Goal: Task Accomplishment & Management: Use online tool/utility

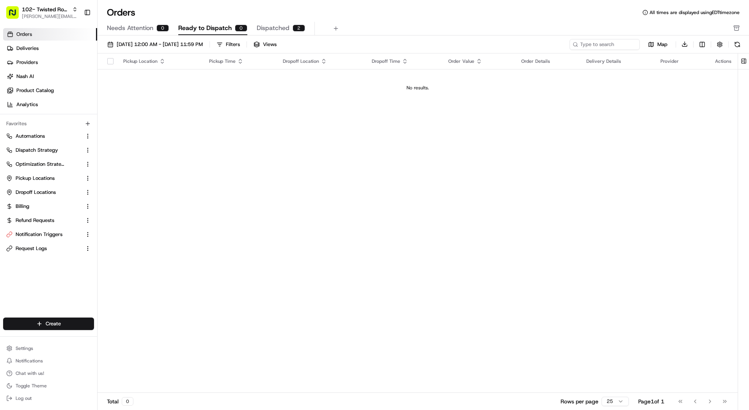
click at [58, 76] on link "Nash AI" at bounding box center [50, 76] width 94 height 12
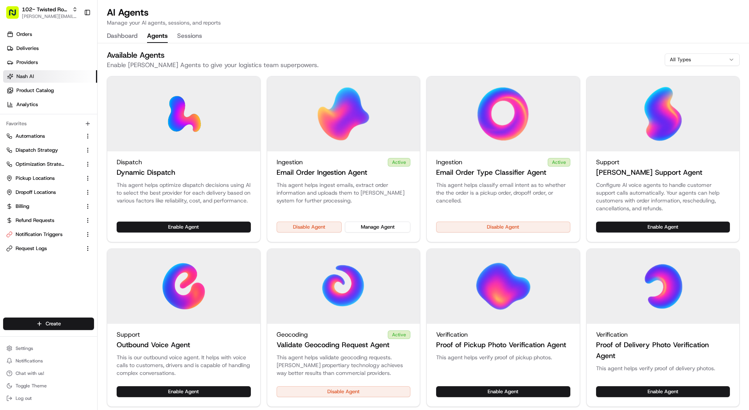
click at [155, 34] on button "Agents" at bounding box center [157, 36] width 21 height 13
click at [204, 222] on button "Enable Agent" at bounding box center [184, 227] width 134 height 11
click at [204, 222] on button "Manage Agent" at bounding box center [218, 227] width 66 height 11
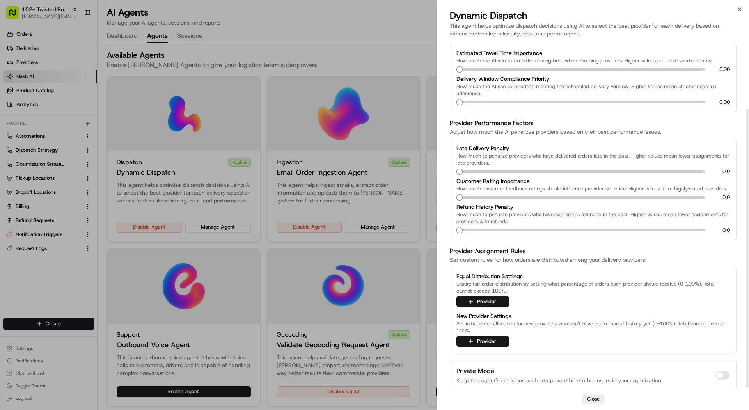
scroll to position [85, 0]
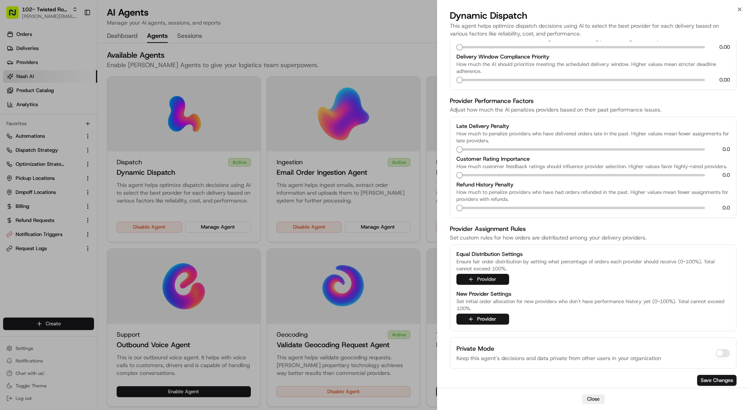
click at [494, 280] on button "Provider" at bounding box center [483, 279] width 53 height 11
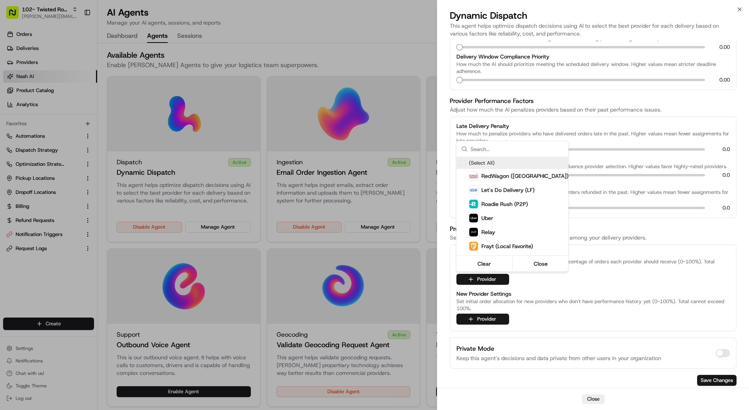
click at [546, 293] on div at bounding box center [374, 205] width 749 height 410
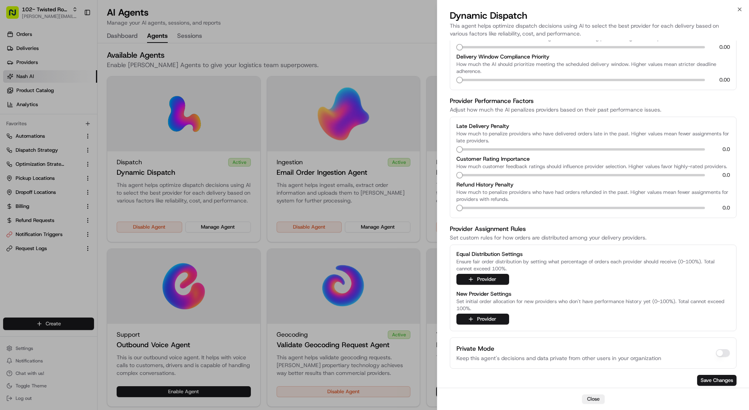
click at [306, 132] on div at bounding box center [374, 205] width 749 height 410
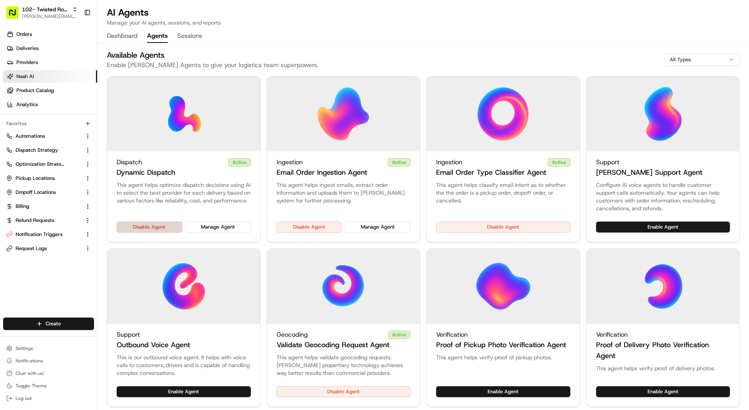
click at [169, 230] on button "Disable Agent" at bounding box center [150, 227] width 66 height 11
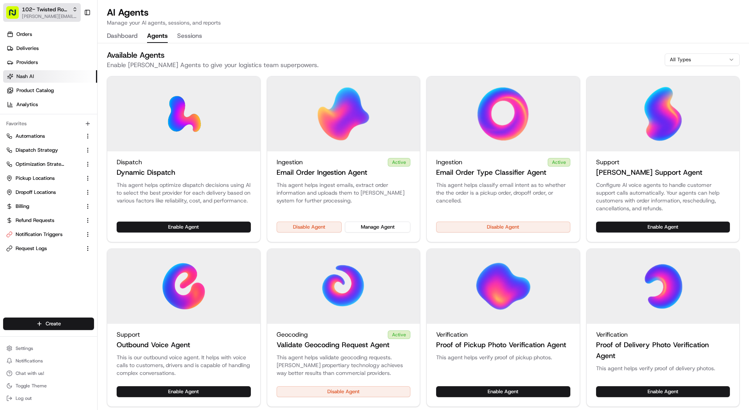
click at [37, 15] on span "[PERSON_NAME][EMAIL_ADDRESS][DOMAIN_NAME]" at bounding box center [50, 16] width 56 height 6
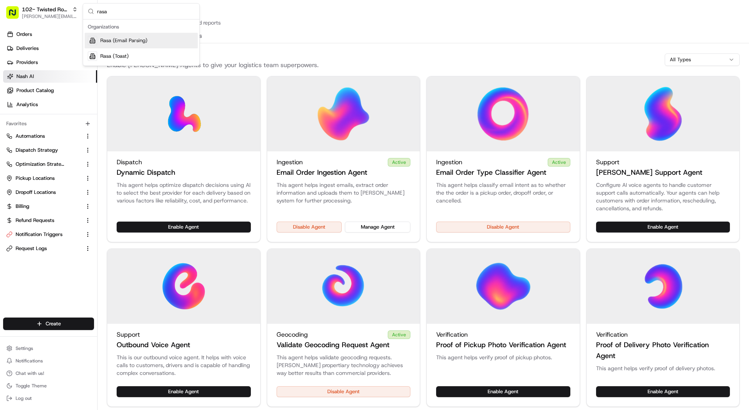
type input "rasa"
click at [106, 37] on span "Rasa (Email Parsing)" at bounding box center [123, 40] width 47 height 7
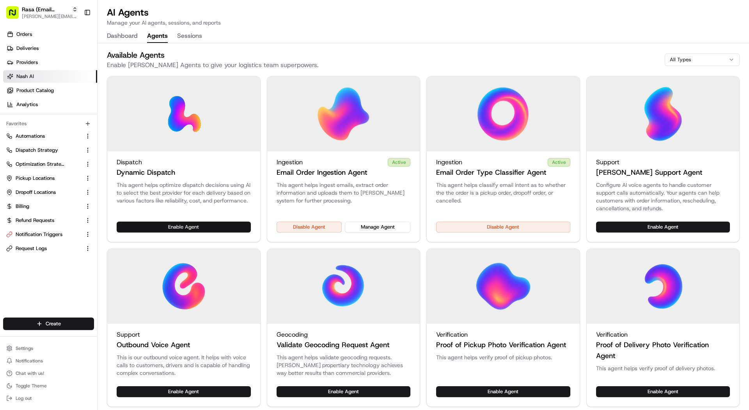
click at [212, 226] on button "Enable Agent" at bounding box center [184, 227] width 134 height 11
click at [212, 226] on button "Manage Agent" at bounding box center [218, 227] width 66 height 11
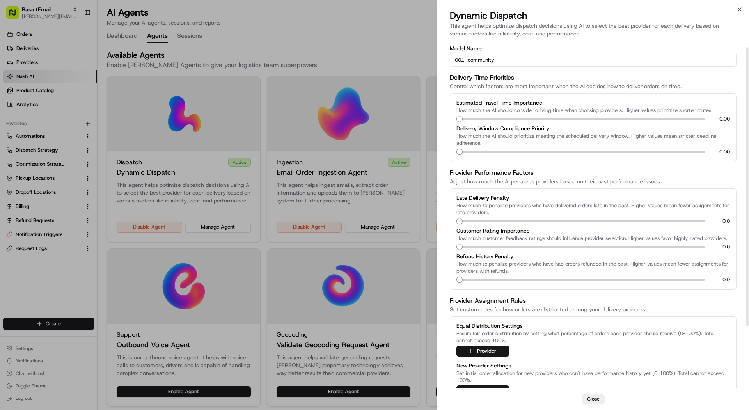
scroll to position [16, 0]
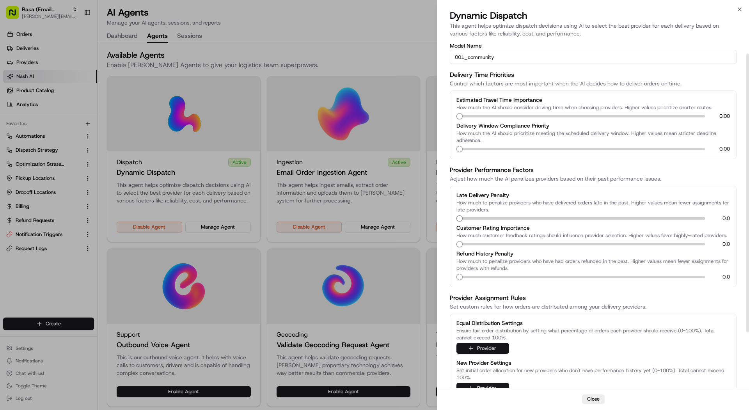
click at [479, 345] on button "Provider" at bounding box center [483, 348] width 53 height 11
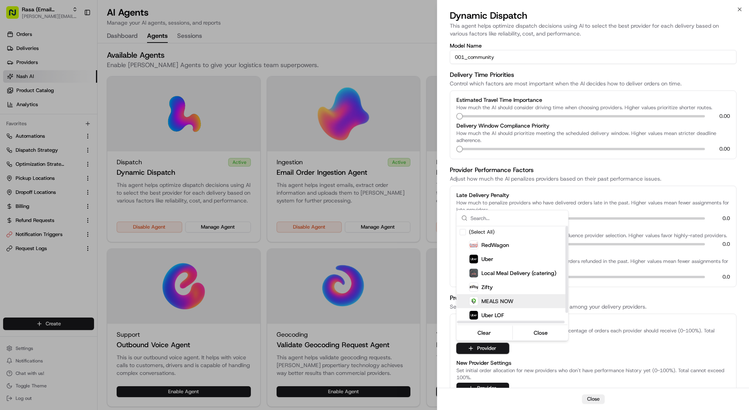
click at [480, 306] on div "MEALS NOW" at bounding box center [527, 301] width 140 height 14
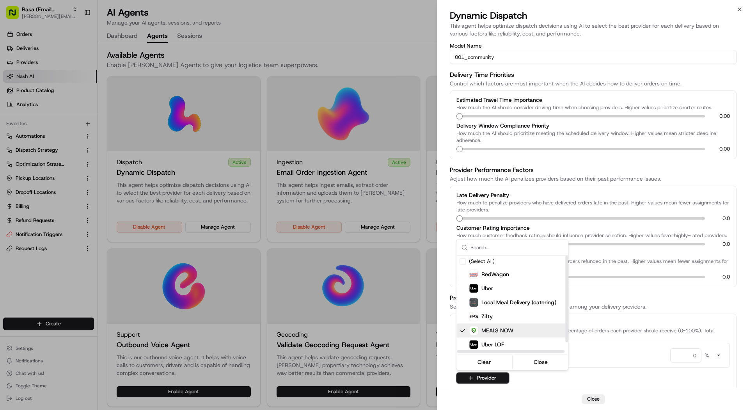
click at [640, 345] on div at bounding box center [374, 205] width 749 height 410
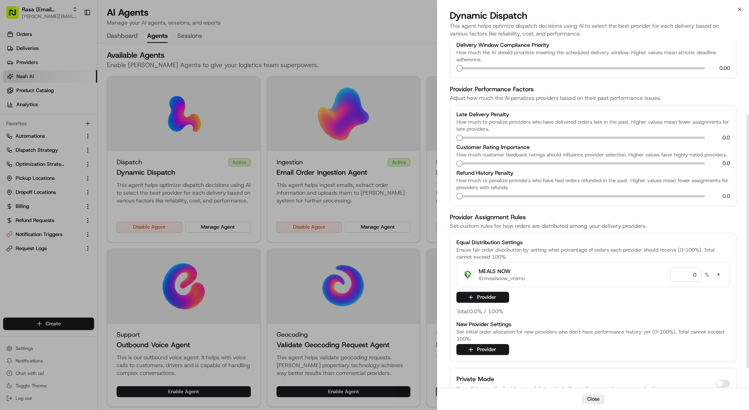
scroll to position [101, 0]
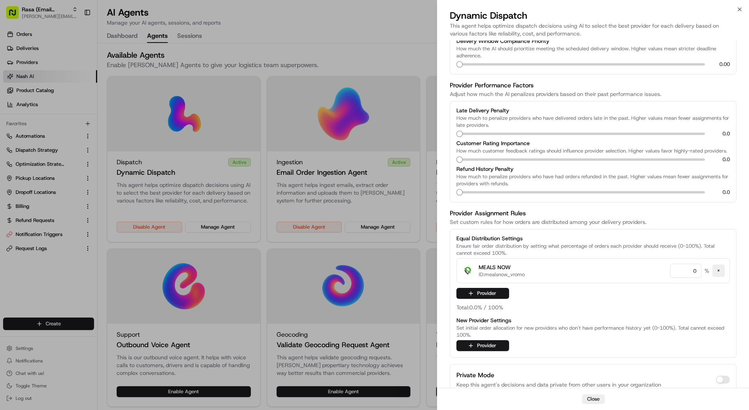
click at [719, 268] on button "×" at bounding box center [719, 271] width 12 height 12
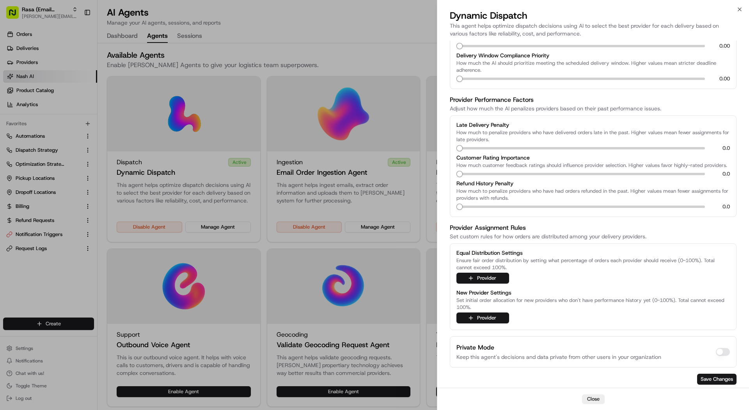
scroll to position [85, 0]
click at [462, 324] on button "Provider" at bounding box center [483, 319] width 53 height 11
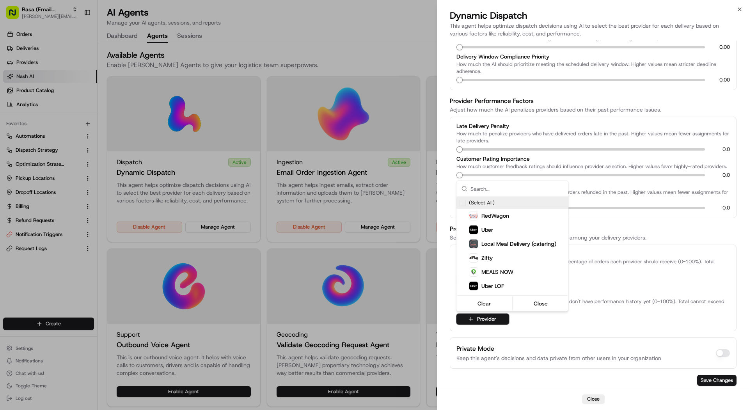
click at [489, 337] on div at bounding box center [374, 205] width 749 height 410
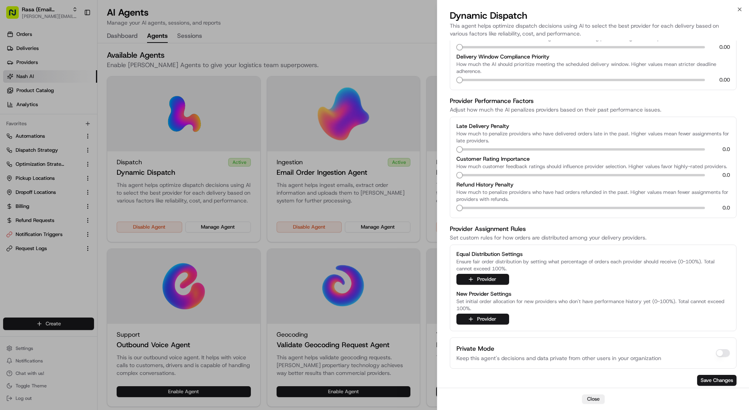
click at [27, 18] on div at bounding box center [374, 205] width 749 height 410
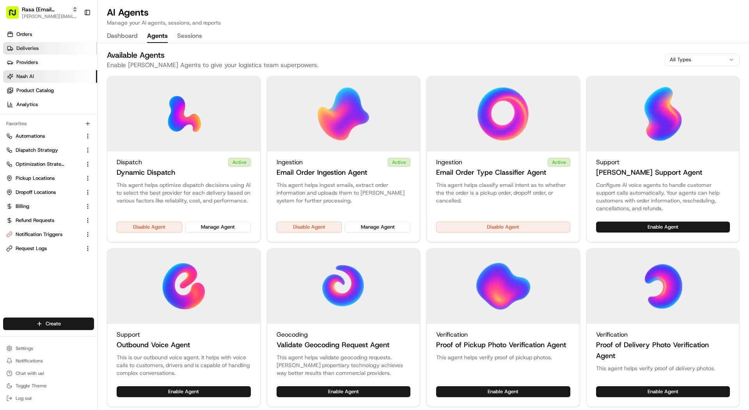
click at [32, 46] on span "Deliveries" at bounding box center [27, 48] width 22 height 7
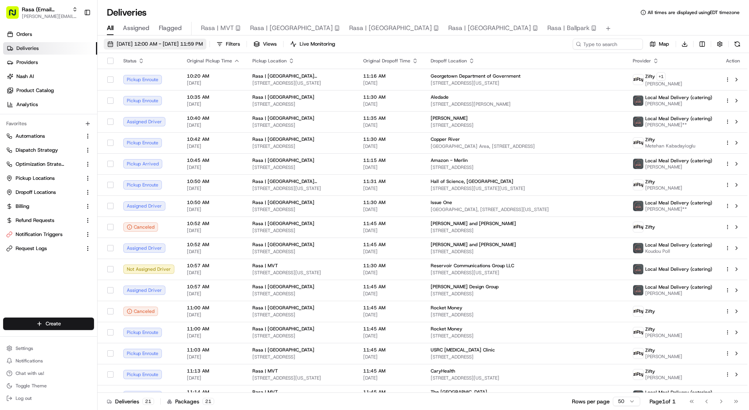
click at [136, 43] on span "[DATE] 12:00 AM - [DATE] 11:59 PM" at bounding box center [160, 44] width 86 height 7
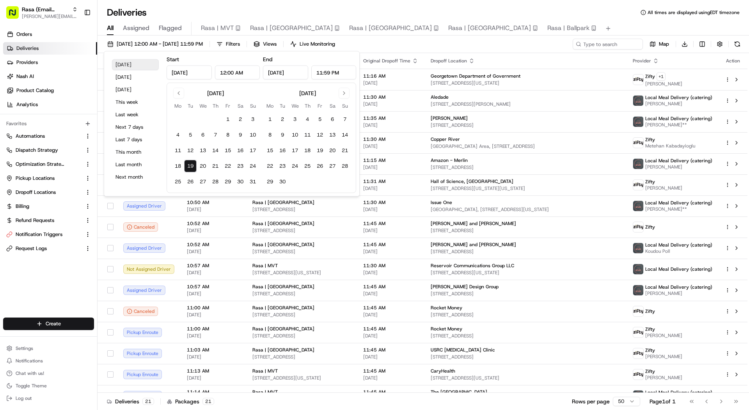
click at [130, 60] on button "[DATE]" at bounding box center [135, 64] width 47 height 11
click at [130, 63] on button "[DATE]" at bounding box center [135, 64] width 47 height 11
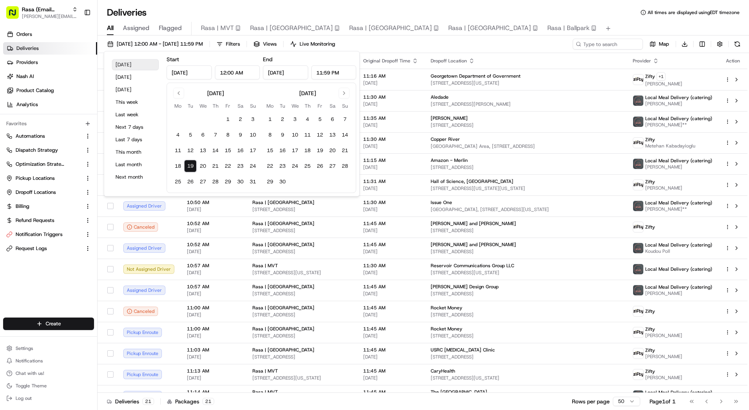
click at [130, 63] on button "[DATE]" at bounding box center [135, 64] width 47 height 11
click at [226, 2] on div "Deliveries All times are displayed using EDT timezone All Assigned Flagged Rasa…" at bounding box center [424, 205] width 652 height 410
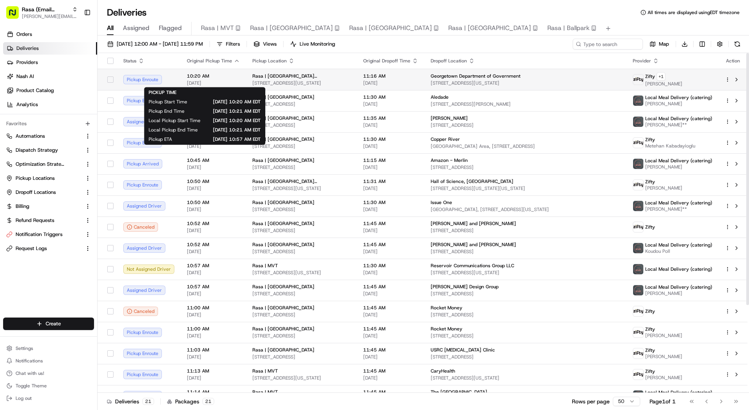
click at [215, 79] on div "10:20 AM [DATE]" at bounding box center [213, 79] width 53 height 13
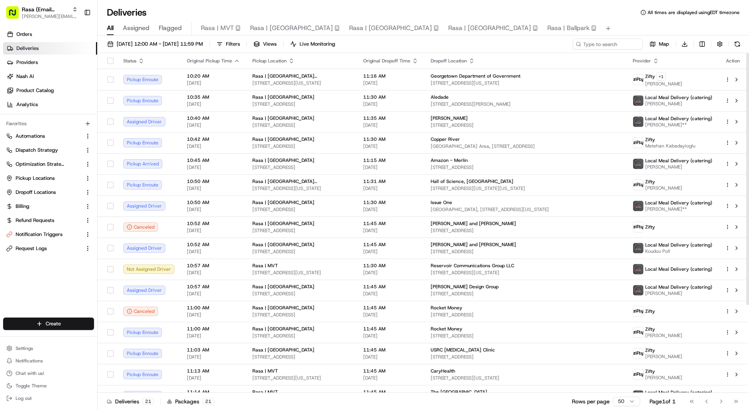
click at [217, 108] on td "10:35 AM [DATE]" at bounding box center [214, 100] width 66 height 21
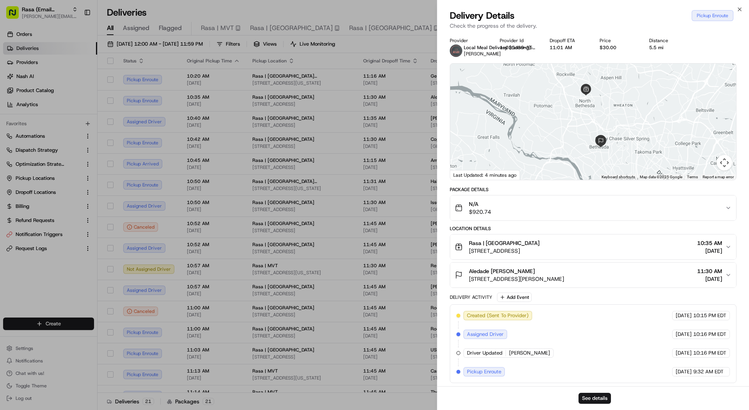
click at [608, 158] on div at bounding box center [593, 122] width 286 height 116
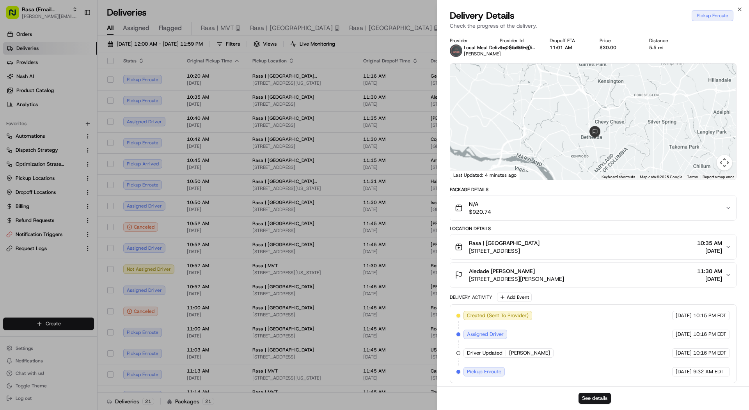
click at [608, 158] on div at bounding box center [593, 122] width 286 height 116
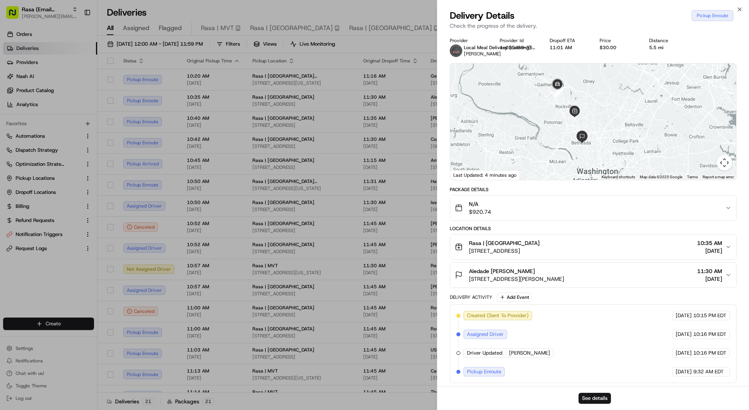
drag, startPoint x: 594, startPoint y: 82, endPoint x: 585, endPoint y: 121, distance: 39.2
click at [585, 121] on div at bounding box center [593, 122] width 286 height 116
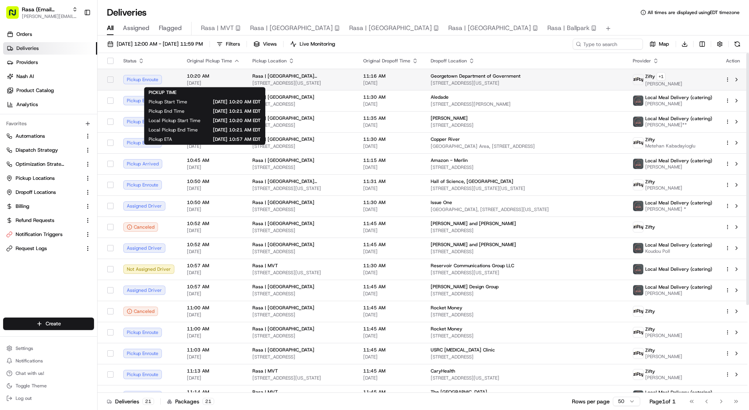
click at [187, 82] on span "[DATE]" at bounding box center [213, 83] width 53 height 6
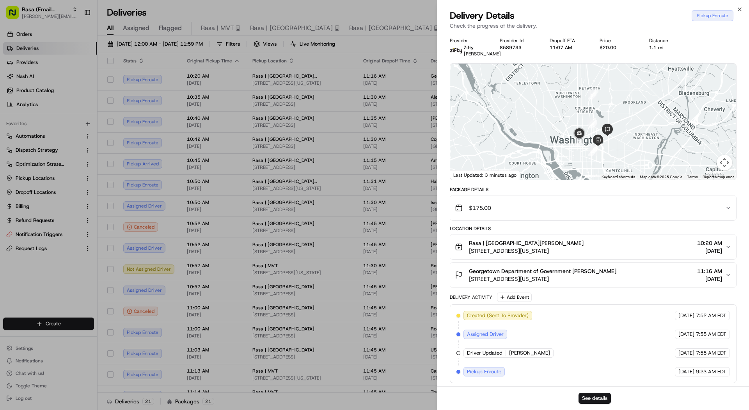
click at [594, 171] on div at bounding box center [593, 122] width 286 height 116
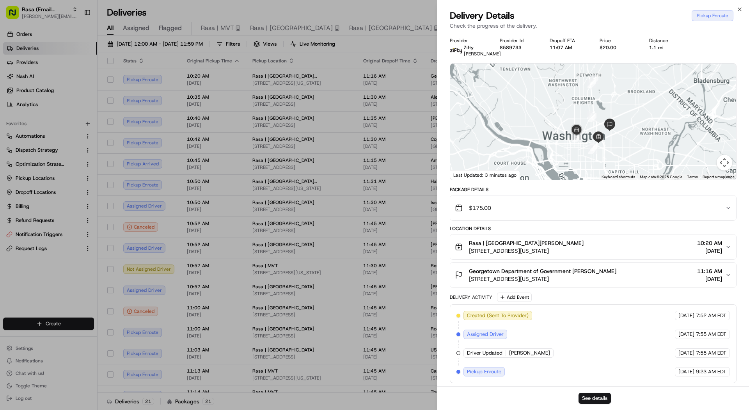
click at [594, 171] on div at bounding box center [593, 122] width 286 height 116
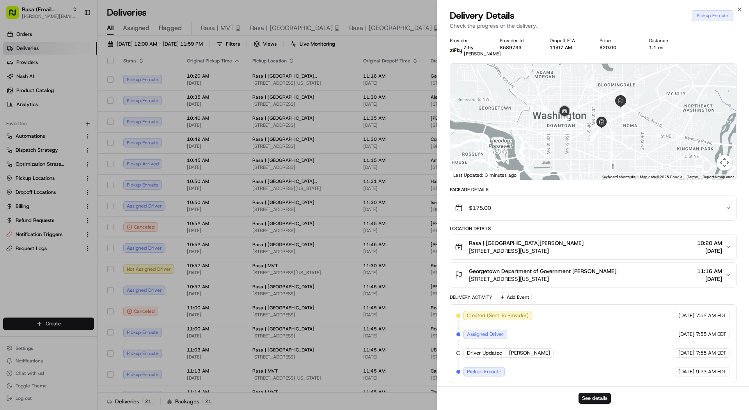
click at [594, 171] on div at bounding box center [593, 122] width 286 height 116
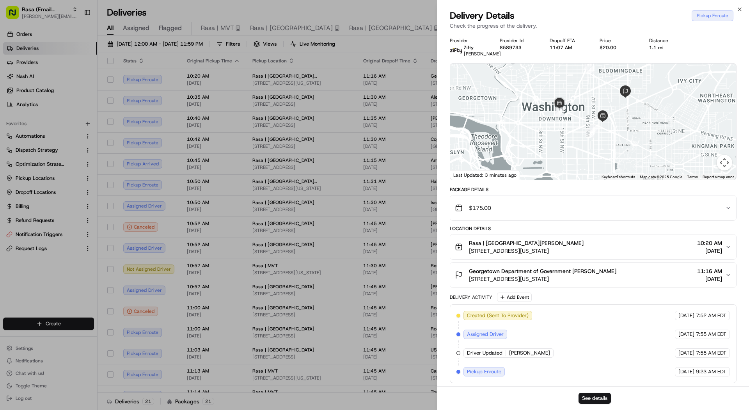
click at [594, 171] on div at bounding box center [593, 122] width 286 height 116
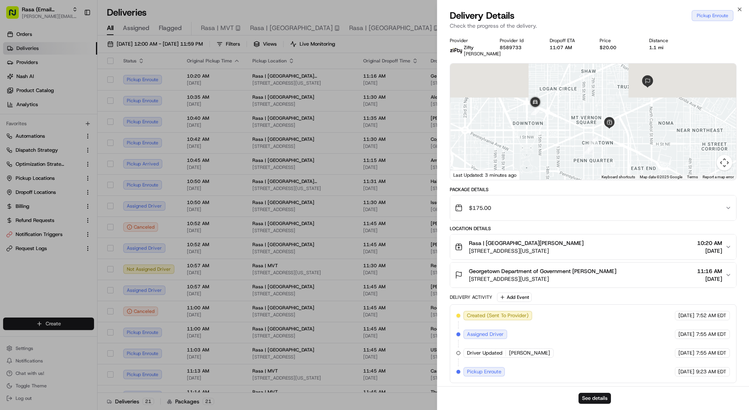
drag, startPoint x: 576, startPoint y: 124, endPoint x: 576, endPoint y: 164, distance: 39.4
click at [576, 164] on div at bounding box center [593, 122] width 286 height 116
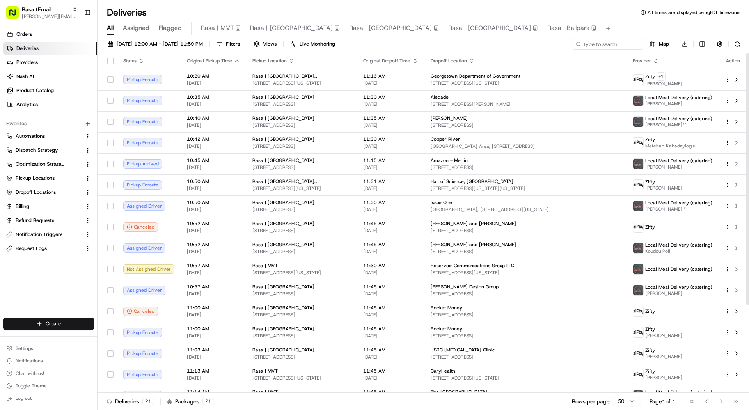
click at [200, 123] on span "[DATE]" at bounding box center [213, 125] width 53 height 6
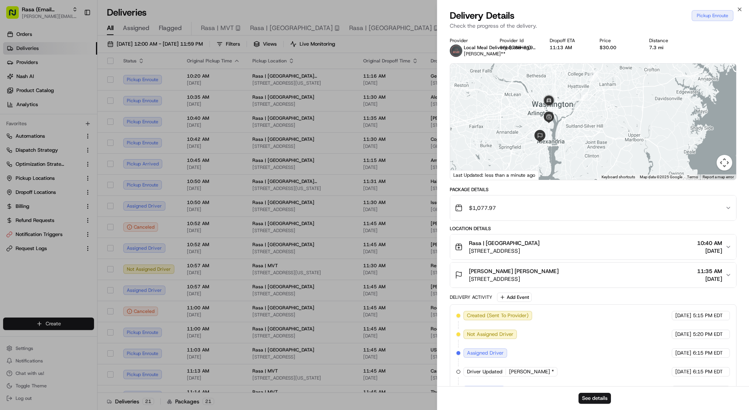
drag, startPoint x: 528, startPoint y: 90, endPoint x: 528, endPoint y: 129, distance: 39.0
click at [528, 129] on div at bounding box center [593, 122] width 286 height 116
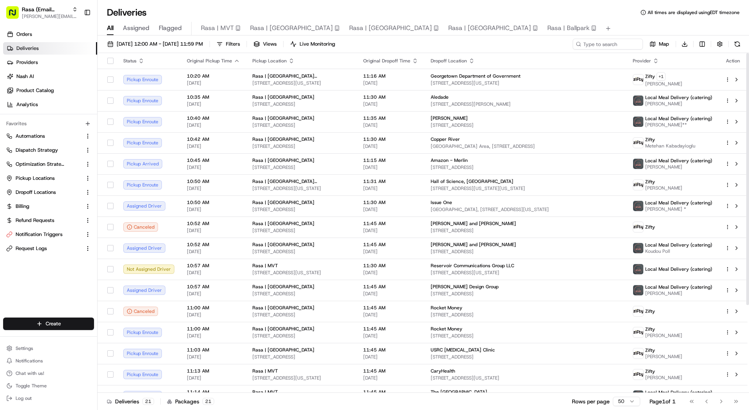
click at [232, 151] on td "10:42 AM [DATE]" at bounding box center [214, 142] width 66 height 21
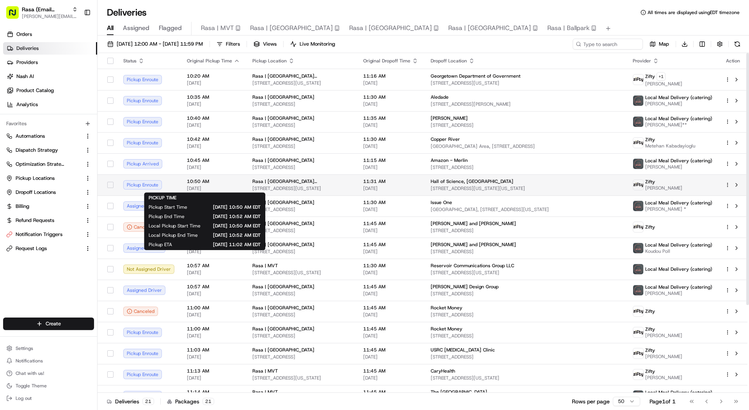
click at [226, 184] on div "10:50 AM [DATE]" at bounding box center [213, 184] width 53 height 13
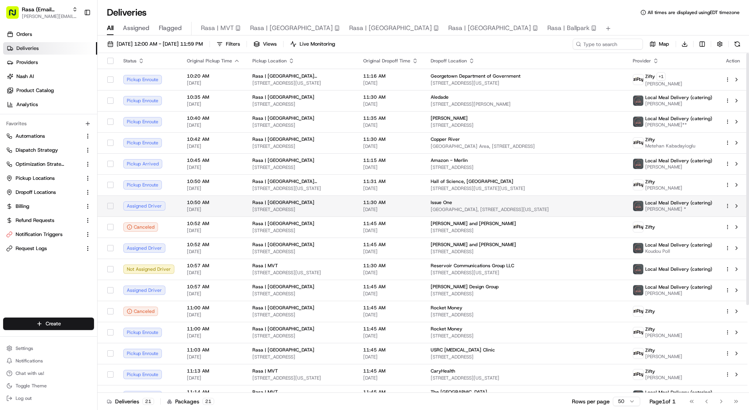
click at [229, 207] on span "[DATE]" at bounding box center [213, 209] width 53 height 6
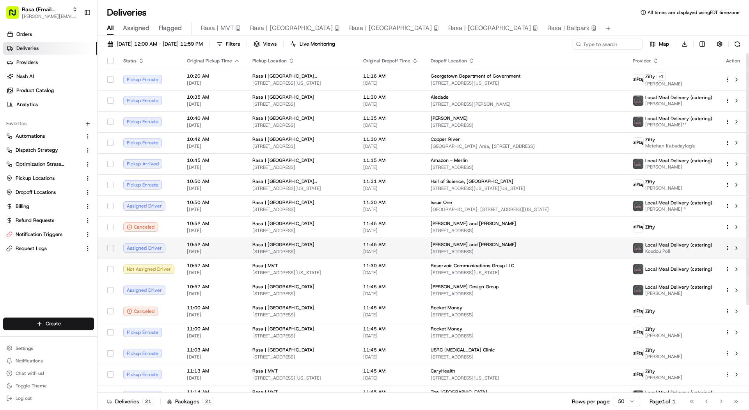
click at [229, 238] on td "10:52 AM [DATE]" at bounding box center [214, 248] width 66 height 21
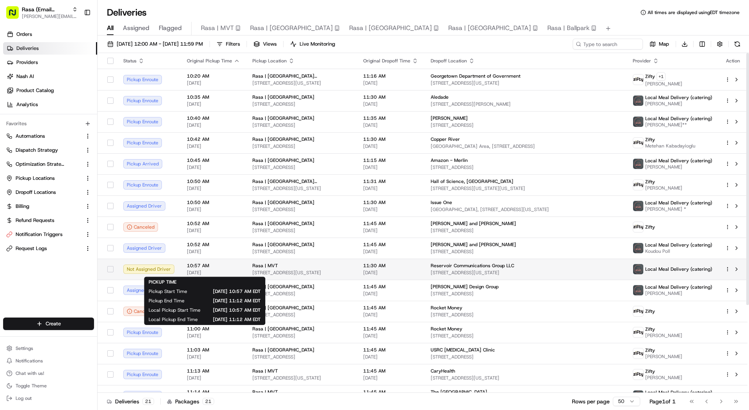
click at [229, 265] on span "10:57 AM" at bounding box center [213, 266] width 53 height 6
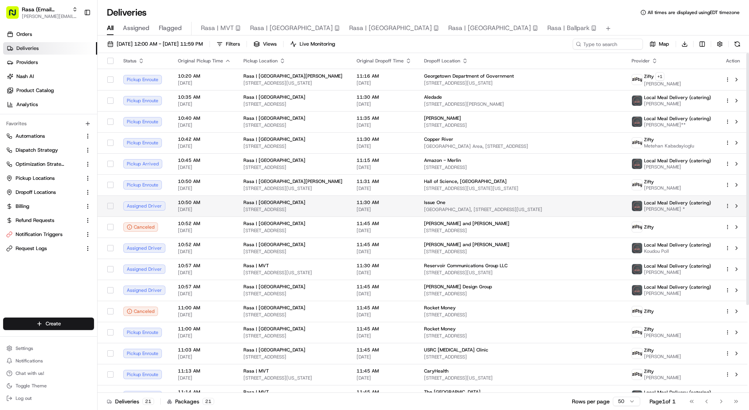
click at [206, 212] on td "10:50 AM [DATE]" at bounding box center [205, 206] width 66 height 21
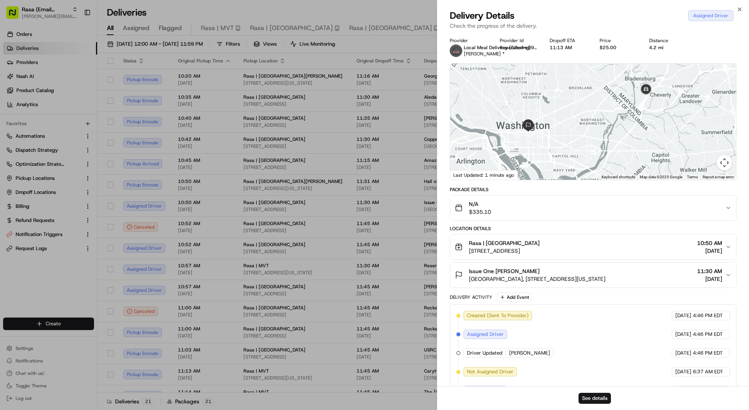
drag, startPoint x: 644, startPoint y: 108, endPoint x: 628, endPoint y: 138, distance: 33.7
click at [628, 138] on div at bounding box center [593, 122] width 286 height 116
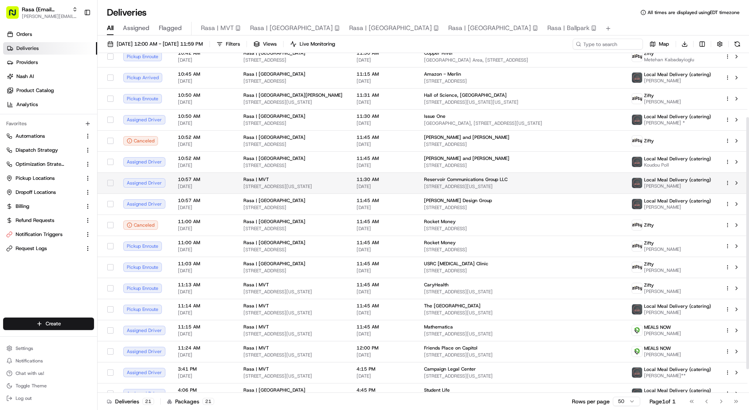
scroll to position [118, 0]
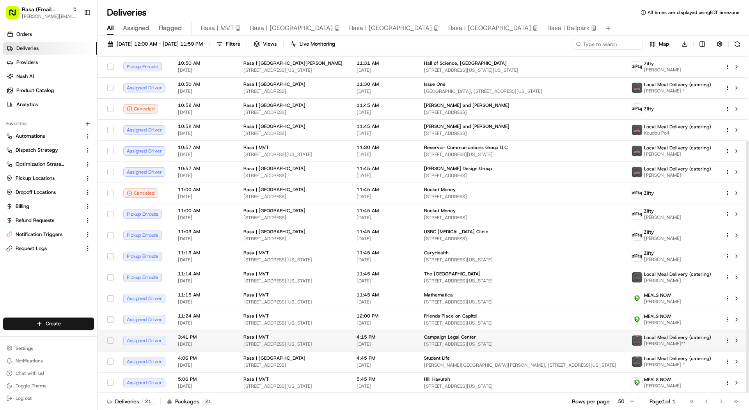
click at [329, 347] on td "Rasa | MVT [STREET_ADDRESS][US_STATE]" at bounding box center [293, 340] width 113 height 21
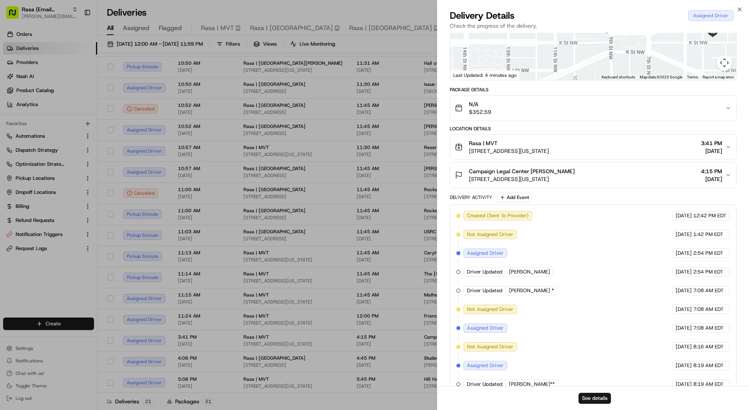
scroll to position [110, 0]
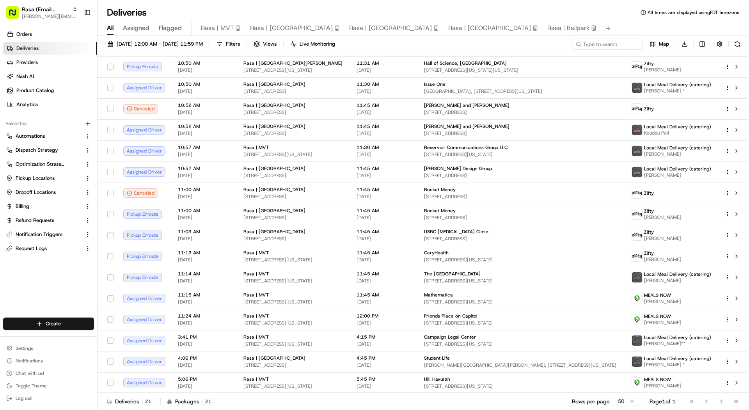
click at [34, 47] on span "Deliveries" at bounding box center [27, 48] width 22 height 7
click at [28, 19] on span "[PERSON_NAME][EMAIL_ADDRESS][DOMAIN_NAME]" at bounding box center [50, 16] width 56 height 6
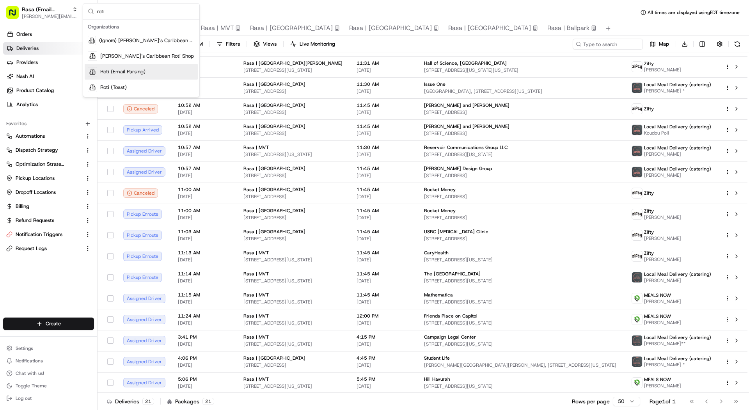
type input "roti"
click at [129, 74] on span "Roti (Email Parsing)" at bounding box center [122, 71] width 45 height 7
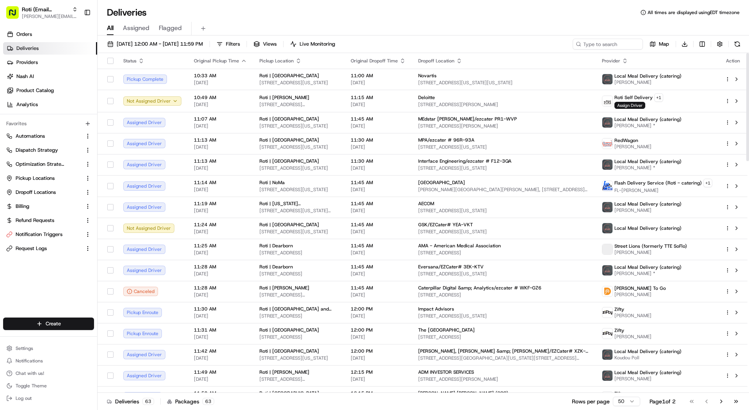
click at [135, 52] on div "[DATE] 12:00 AM - [DATE] 11:59 PM Filters Views Live Monitoring Map Download" at bounding box center [424, 46] width 652 height 14
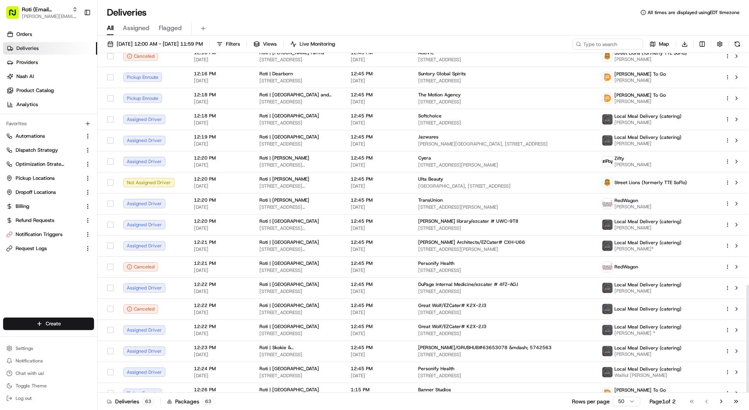
scroll to position [730, 0]
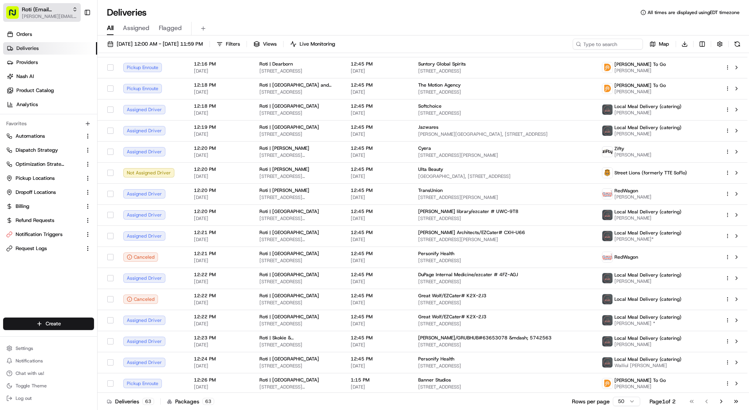
click at [44, 14] on span "[PERSON_NAME][EMAIL_ADDRESS][DOMAIN_NAME]" at bounding box center [50, 16] width 56 height 6
type input "[DEMOGRAPHIC_DATA]"
click at [131, 38] on div "Santo Taco" at bounding box center [141, 41] width 113 height 16
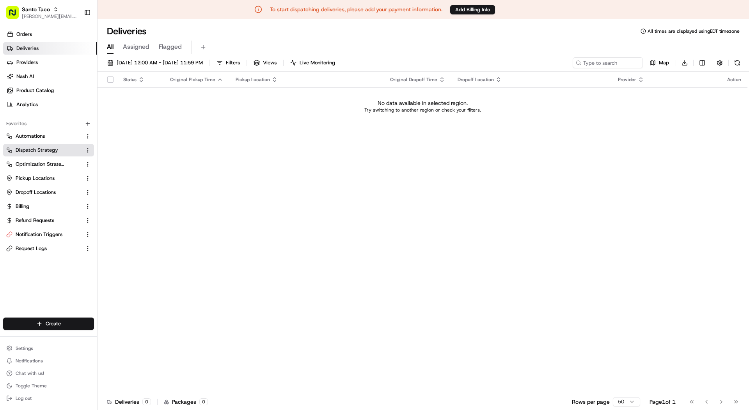
click at [54, 144] on button "Dispatch Strategy" at bounding box center [48, 150] width 91 height 12
click at [32, 155] on button "Dispatch Strategy" at bounding box center [48, 150] width 91 height 12
click at [18, 148] on span "Dispatch Strategy" at bounding box center [37, 150] width 43 height 7
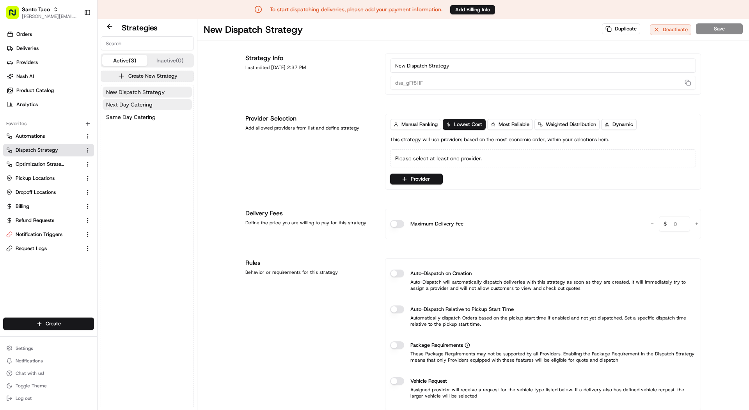
click at [147, 105] on span "Next Day Catering" at bounding box center [129, 105] width 46 height 8
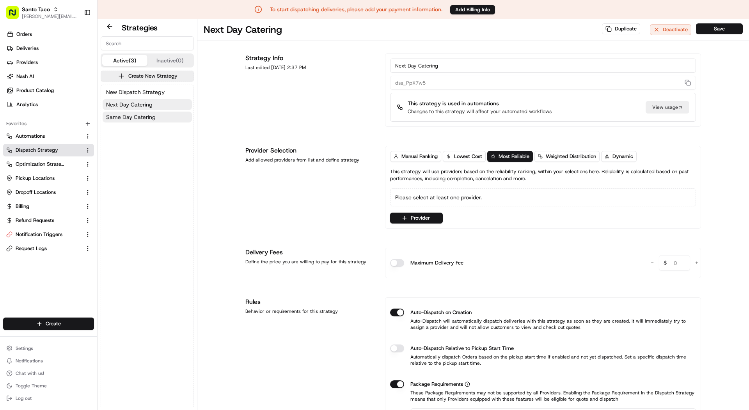
click at [145, 119] on span "Same Day Catering" at bounding box center [131, 117] width 50 height 8
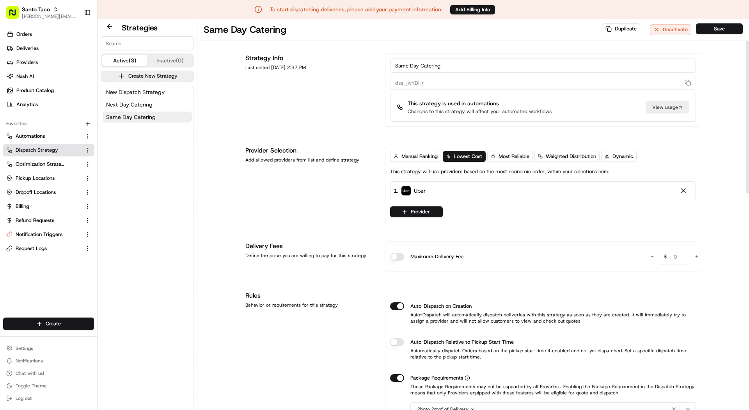
click at [398, 204] on div "Manual Ranking Lowest Cost Most Reliable Weighted Distribution Dynamic This str…" at bounding box center [543, 184] width 306 height 66
click at [398, 210] on button "Provider" at bounding box center [416, 211] width 53 height 11
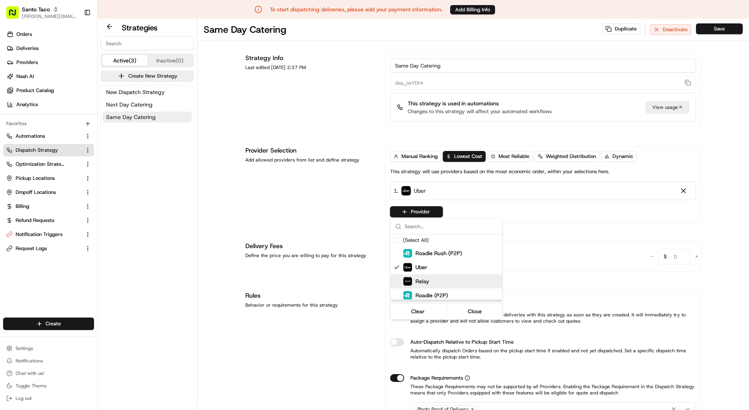
click at [423, 279] on span "Relay" at bounding box center [423, 281] width 14 height 8
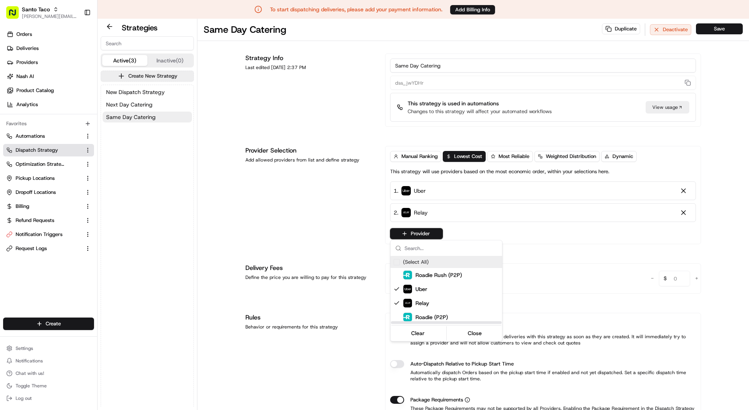
click at [320, 195] on html "To start dispatching deliveries, please add your payment information. Add Billi…" at bounding box center [374, 205] width 749 height 410
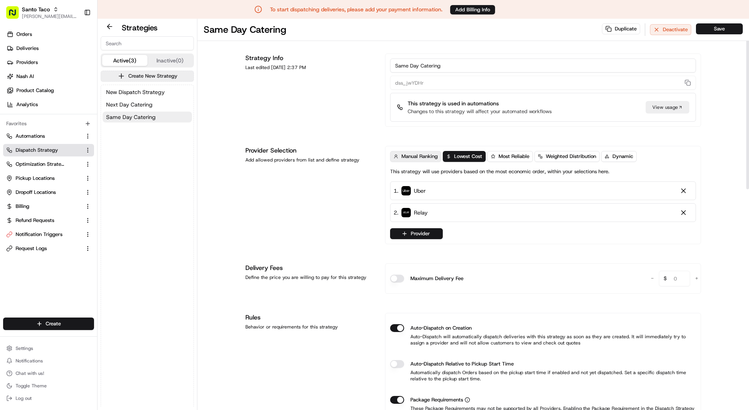
click at [415, 159] on span "Manual Ranking" at bounding box center [420, 156] width 36 height 7
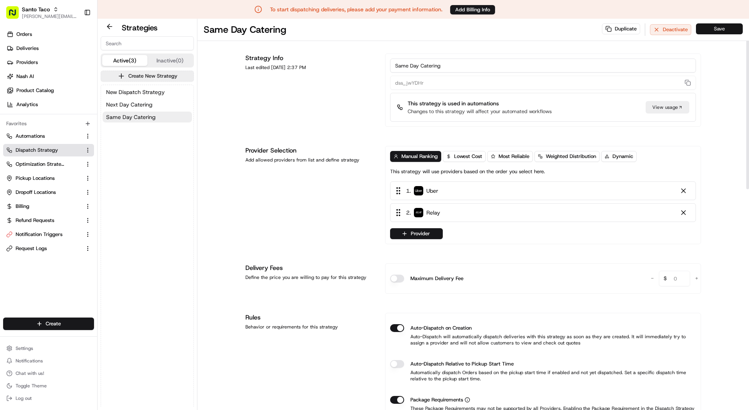
click at [706, 32] on button "Save" at bounding box center [719, 28] width 47 height 11
click at [144, 92] on span "New Dispatch Strategy" at bounding box center [135, 92] width 59 height 8
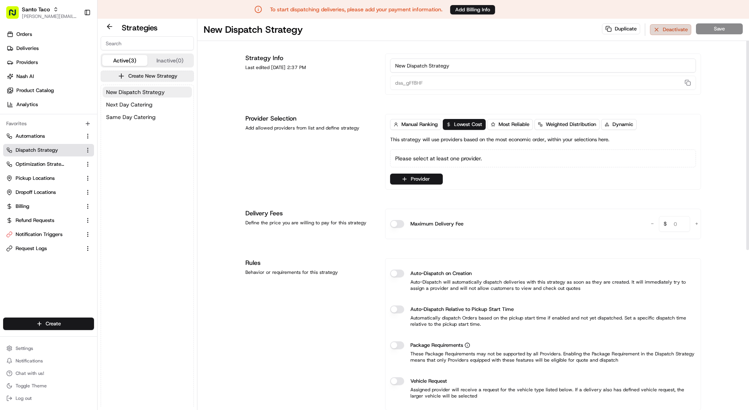
click at [669, 31] on button "Deactivate" at bounding box center [670, 29] width 41 height 11
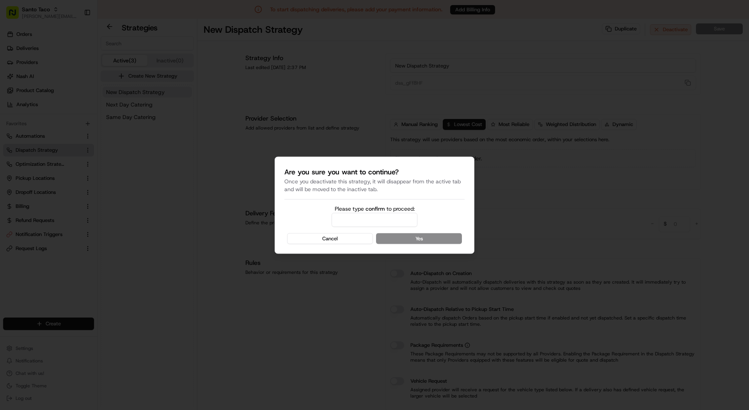
click at [349, 213] on input "Please type confirm to proceed:" at bounding box center [375, 220] width 86 height 14
type input "confirm"
click at [429, 239] on button "Yes" at bounding box center [419, 238] width 86 height 11
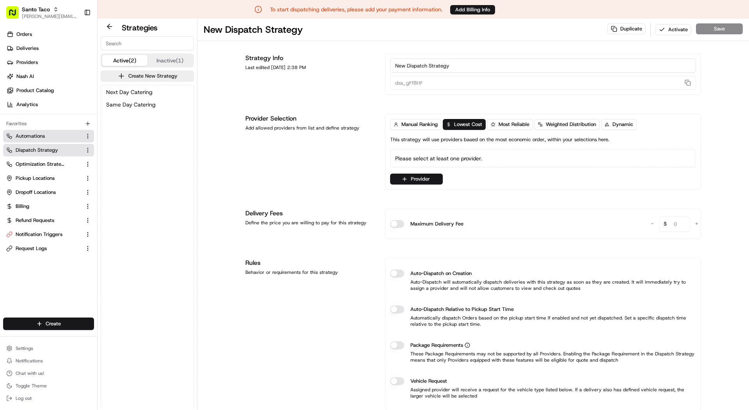
click at [53, 133] on link "Automations" at bounding box center [43, 136] width 75 height 7
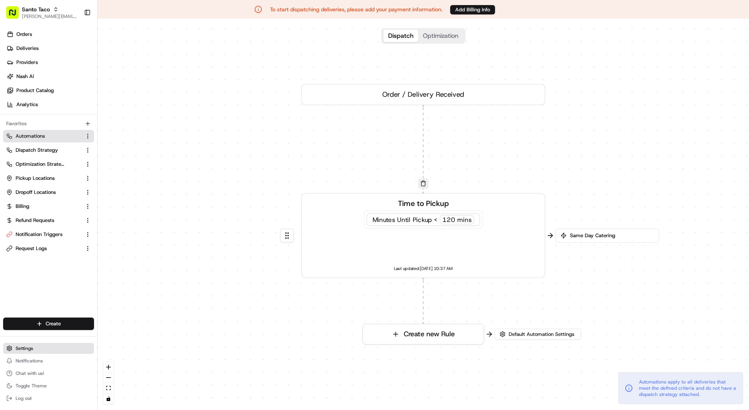
click at [37, 348] on button "Settings" at bounding box center [48, 348] width 91 height 11
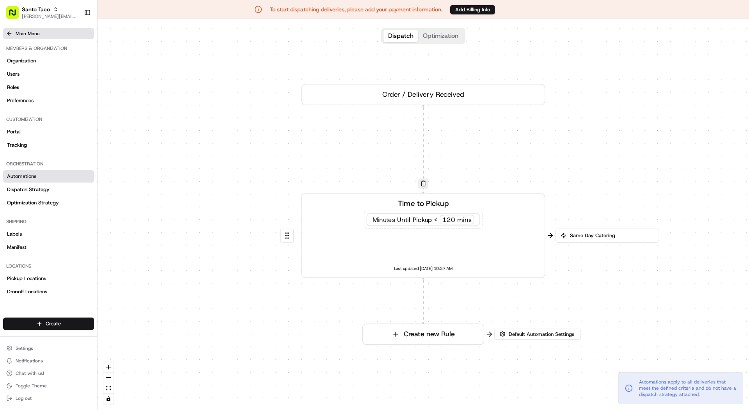
click at [19, 36] on span "Main Menu" at bounding box center [28, 33] width 24 height 6
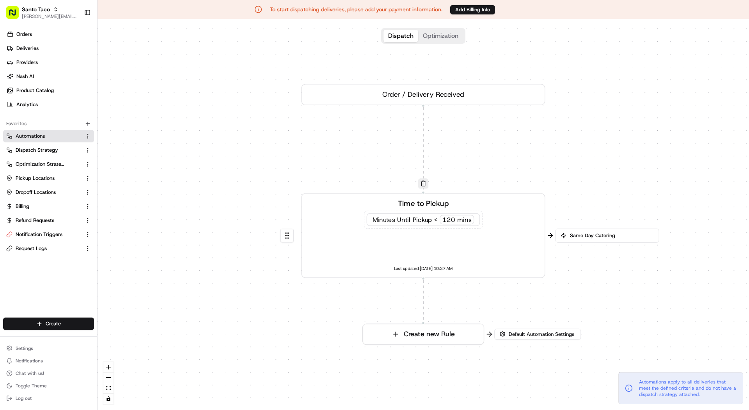
click at [20, 55] on ul "Orders Deliveries Providers [PERSON_NAME] Product Catalog Analytics" at bounding box center [50, 69] width 94 height 83
click at [21, 50] on span "Deliveries" at bounding box center [27, 48] width 22 height 7
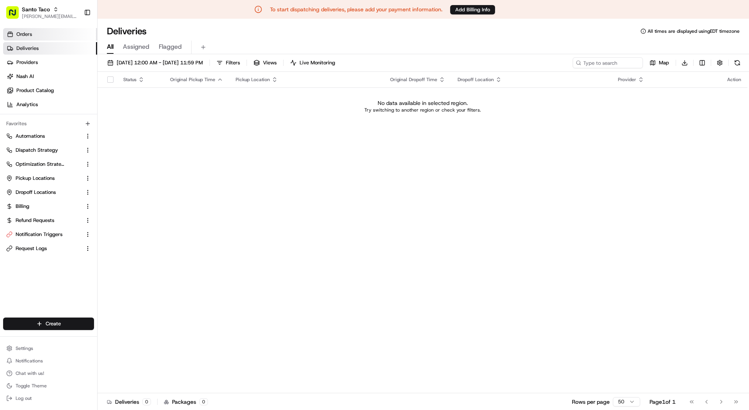
click at [23, 38] on link "Orders" at bounding box center [50, 34] width 94 height 12
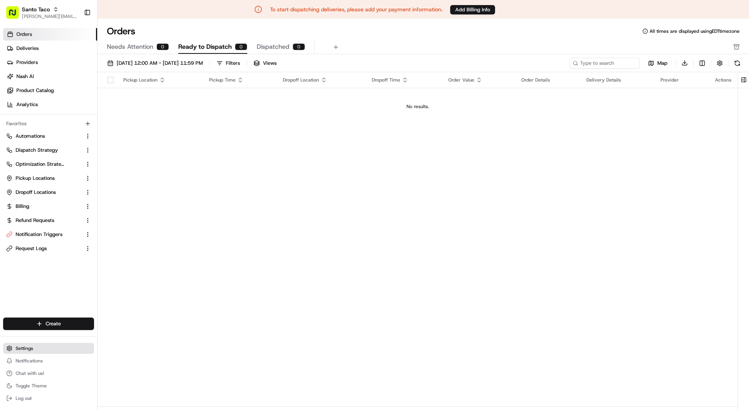
click at [45, 347] on button "Settings" at bounding box center [48, 348] width 91 height 11
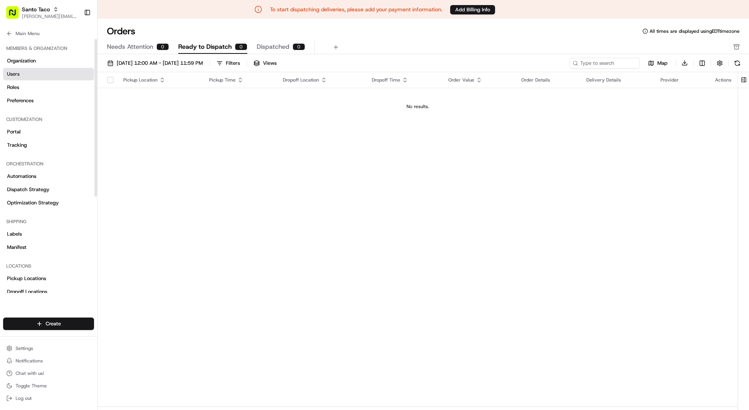
click at [58, 71] on link "Users" at bounding box center [48, 74] width 91 height 12
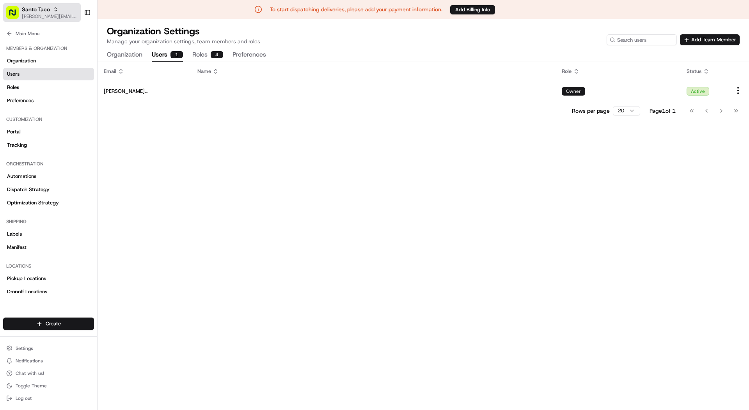
click at [41, 18] on span "[PERSON_NAME][EMAIL_ADDRESS][DOMAIN_NAME]" at bounding box center [50, 16] width 56 height 6
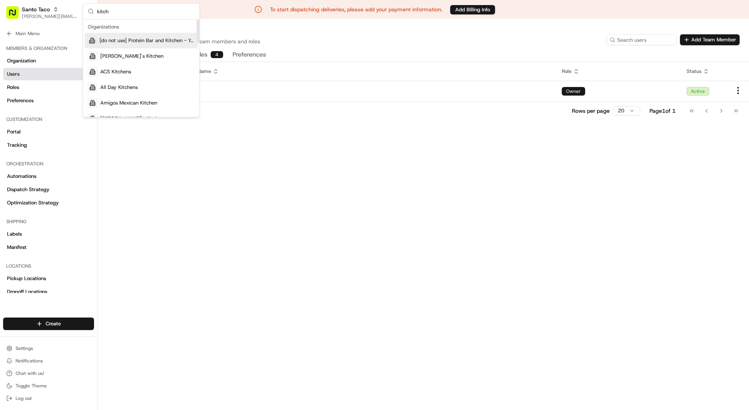
click at [152, 12] on input "kitch" at bounding box center [146, 12] width 98 height 16
paste input "org_gZLzNE"
type input "org_gZLzNE"
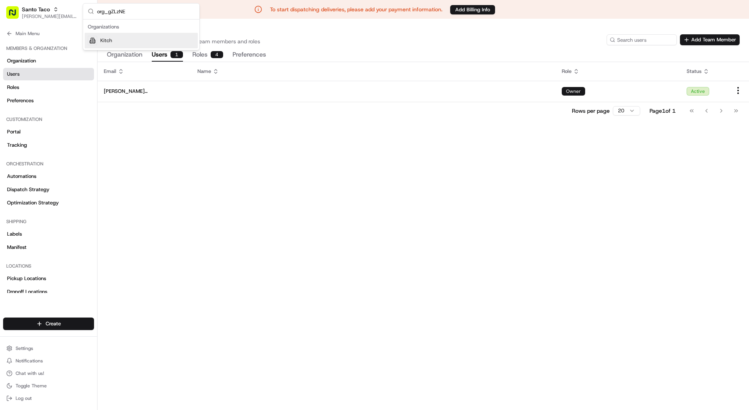
click at [155, 42] on div "Kitch" at bounding box center [141, 41] width 113 height 16
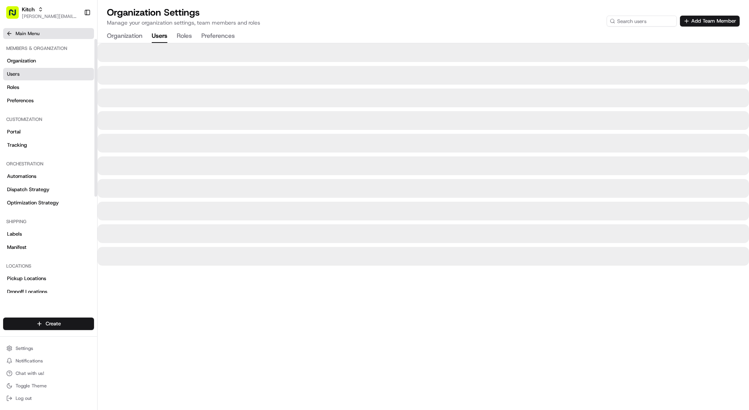
click at [38, 32] on span "Main Menu" at bounding box center [28, 33] width 24 height 6
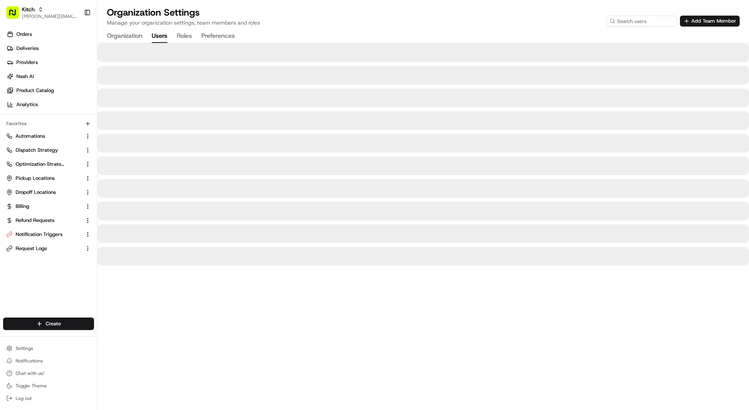
click at [44, 41] on ul "Orders Deliveries Providers [PERSON_NAME] Product Catalog Analytics" at bounding box center [50, 69] width 94 height 83
click at [44, 54] on link "Deliveries" at bounding box center [50, 48] width 94 height 12
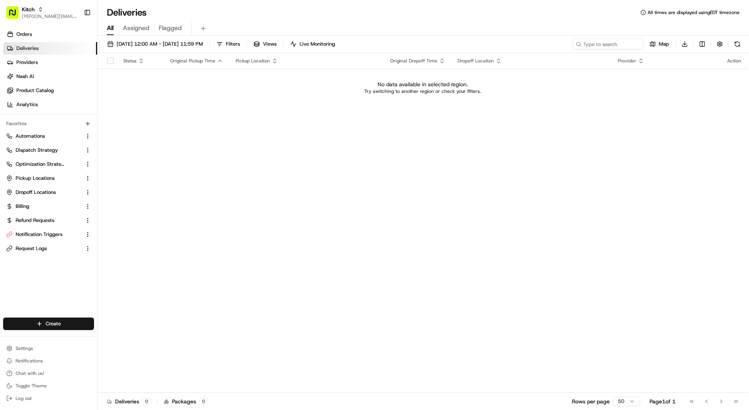
click at [150, 50] on div "[DATE] 12:00 AM - [DATE] 11:59 PM Filters Views Live Monitoring Map Download" at bounding box center [424, 46] width 652 height 14
click at [143, 37] on div "[DATE] 12:00 AM - [DATE] 11:59 PM Filters Views Live Monitoring Map Download St…" at bounding box center [424, 224] width 652 height 376
click at [145, 44] on span "[DATE] 12:00 AM - [DATE] 11:59 PM" at bounding box center [160, 44] width 86 height 7
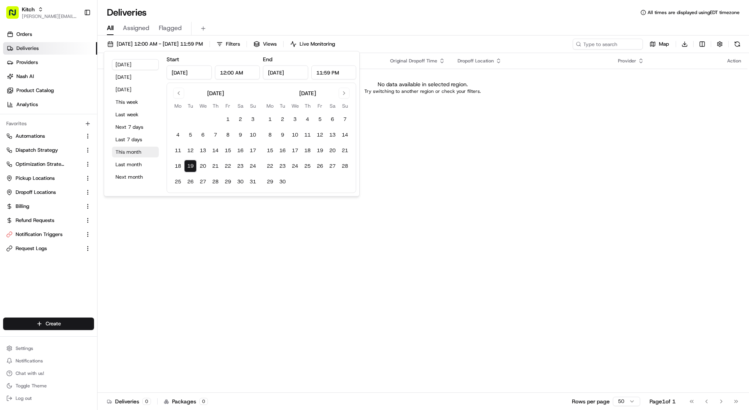
click at [132, 153] on button "This month" at bounding box center [135, 152] width 47 height 11
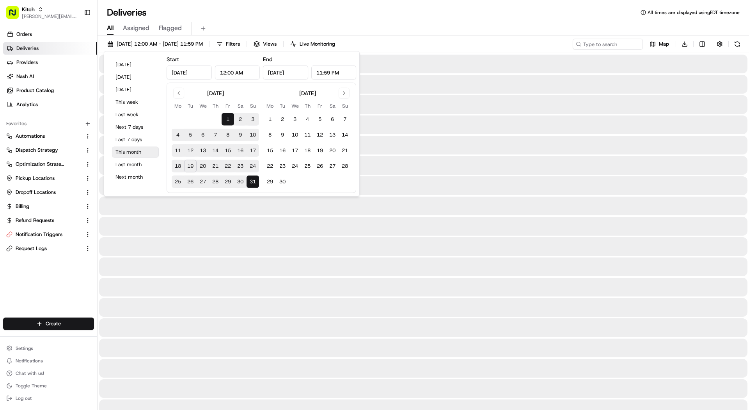
type input "[DATE]"
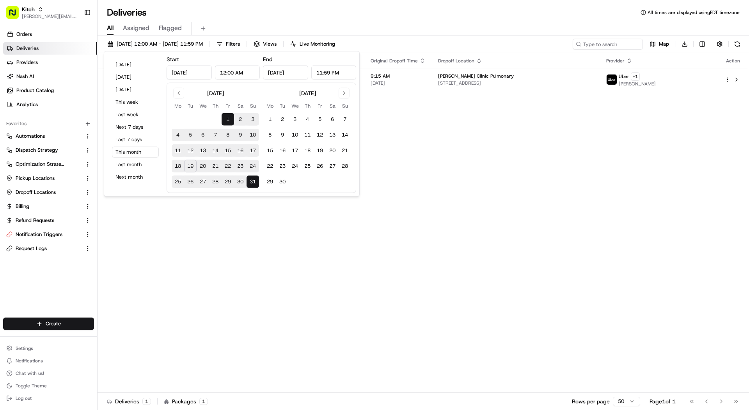
click at [247, 20] on div "All Assigned Flagged" at bounding box center [424, 27] width 652 height 17
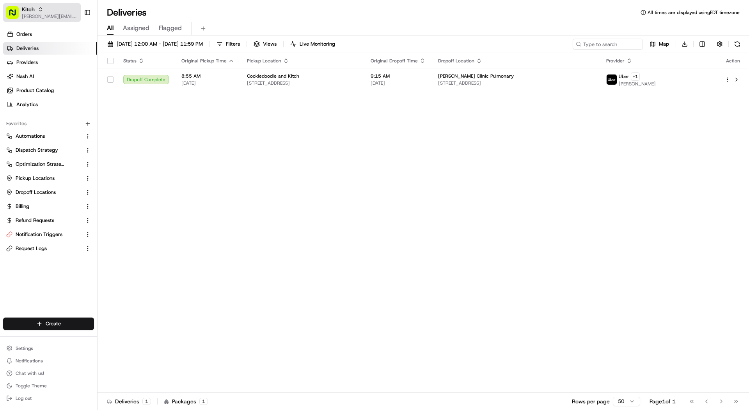
click at [55, 10] on div "Kitch" at bounding box center [50, 9] width 56 height 8
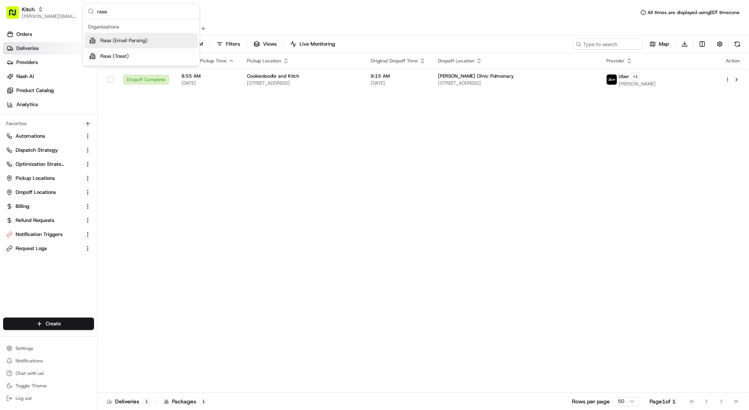
type input "rasa"
click at [99, 39] on div "Rasa (Email Parsing)" at bounding box center [141, 41] width 113 height 16
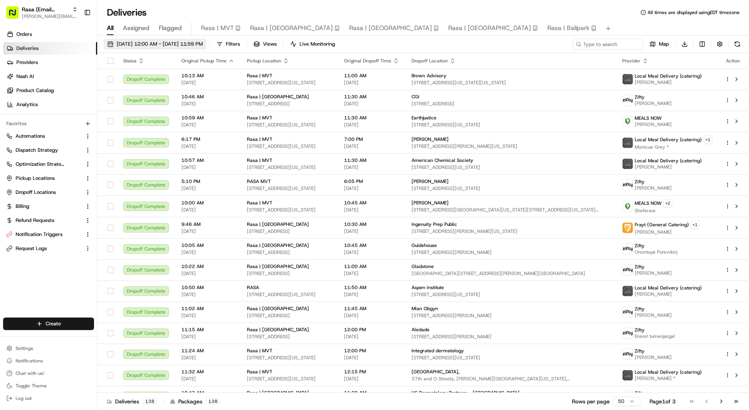
click at [173, 42] on span "[DATE] 12:00 AM - [DATE] 11:59 PM" at bounding box center [160, 44] width 86 height 7
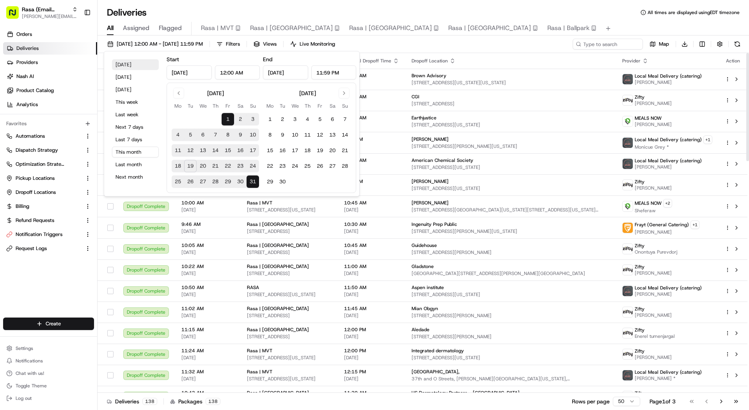
click at [147, 66] on button "[DATE]" at bounding box center [135, 64] width 47 height 11
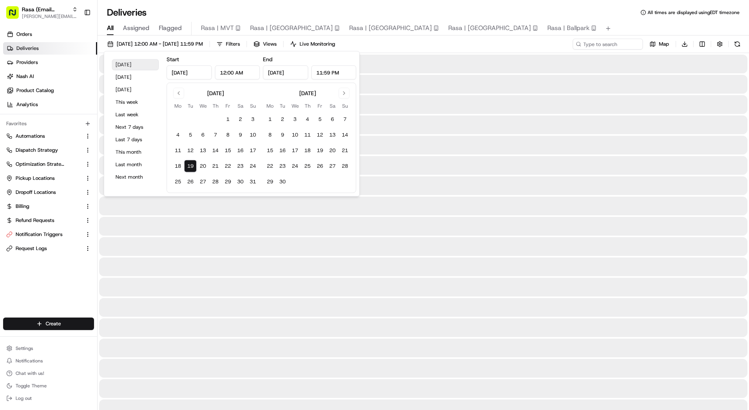
type input "[DATE]"
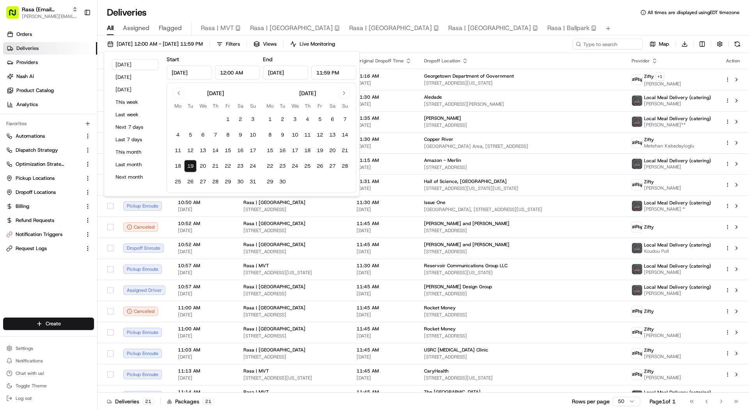
click at [201, 8] on div "Deliveries All times are displayed using EDT timezone" at bounding box center [424, 12] width 652 height 12
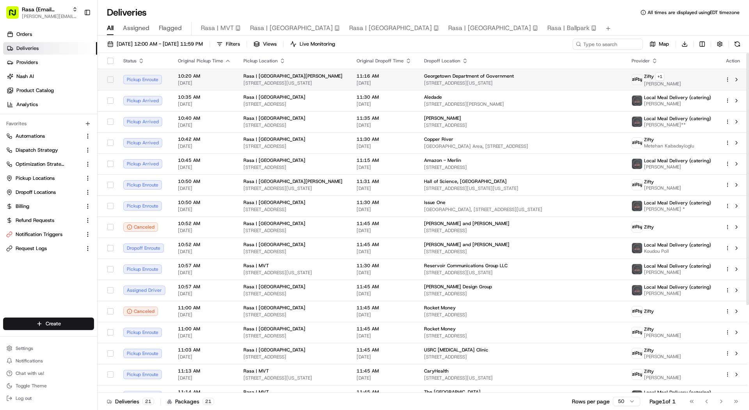
click at [283, 83] on span "[STREET_ADDRESS][US_STATE]" at bounding box center [294, 83] width 101 height 6
click at [283, 100] on div "[GEOGRAPHIC_DATA] | [GEOGRAPHIC_DATA] [STREET_ADDRESS]" at bounding box center [294, 100] width 101 height 13
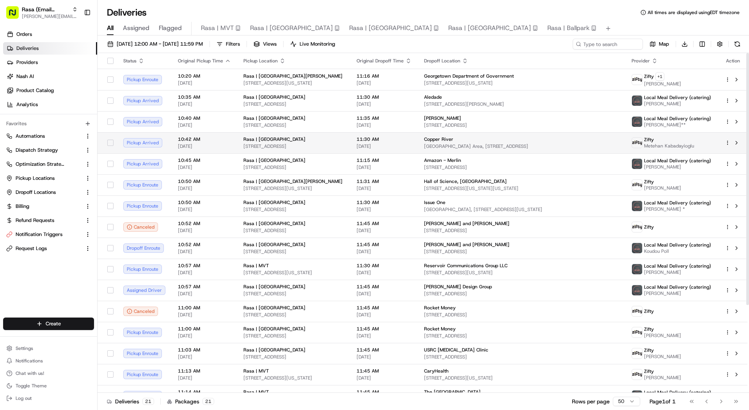
click at [288, 149] on td "Rasa | [GEOGRAPHIC_DATA][STREET_ADDRESS]" at bounding box center [293, 142] width 113 height 21
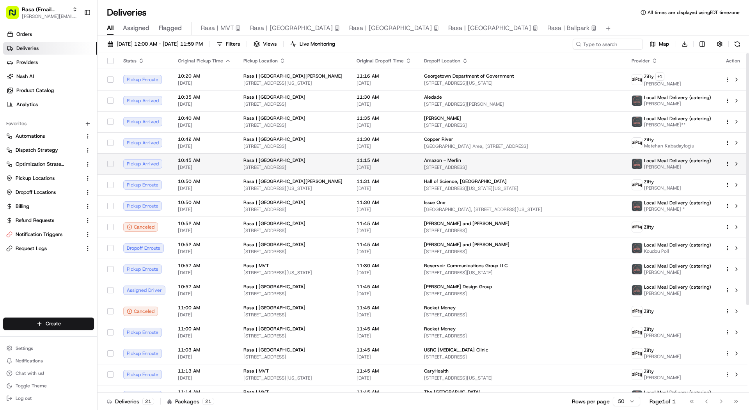
click at [288, 168] on span "[STREET_ADDRESS]" at bounding box center [294, 167] width 101 height 6
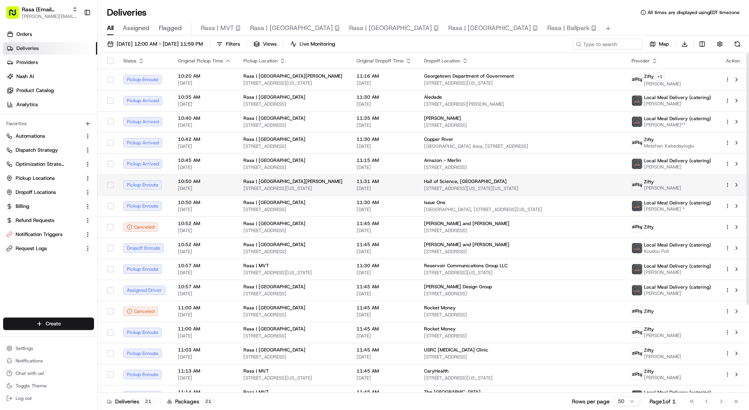
click at [290, 187] on span "[STREET_ADDRESS][US_STATE]" at bounding box center [294, 188] width 101 height 6
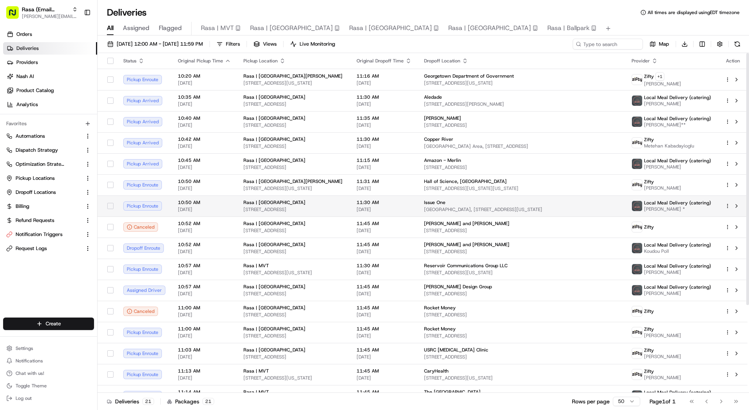
click at [290, 201] on span "Rasa | [GEOGRAPHIC_DATA]" at bounding box center [275, 202] width 62 height 6
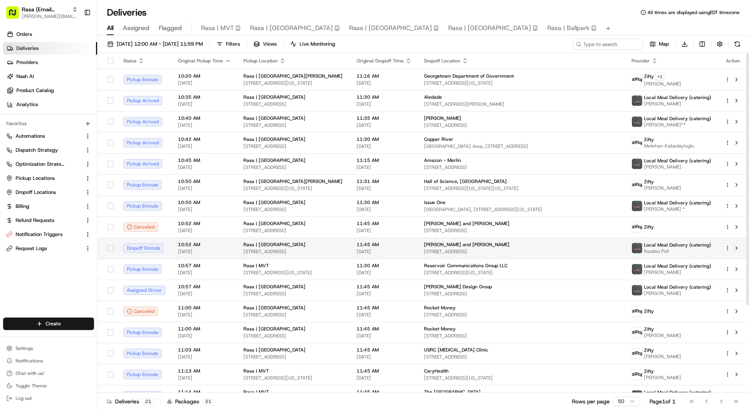
click at [290, 246] on div "Rasa | [GEOGRAPHIC_DATA]" at bounding box center [294, 245] width 101 height 6
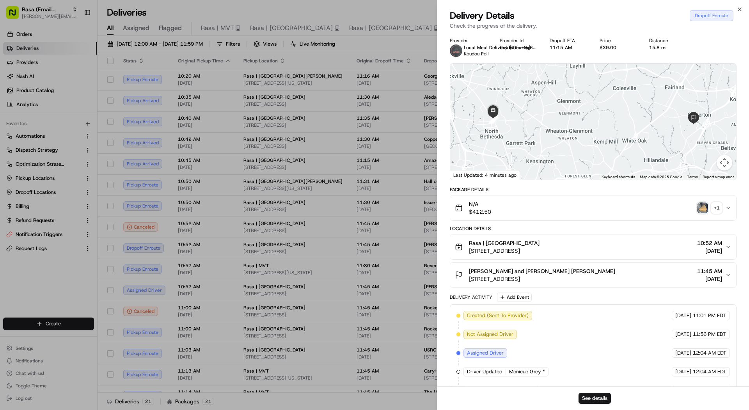
click at [540, 242] on div "Rasa | [GEOGRAPHIC_DATA]" at bounding box center [504, 243] width 71 height 8
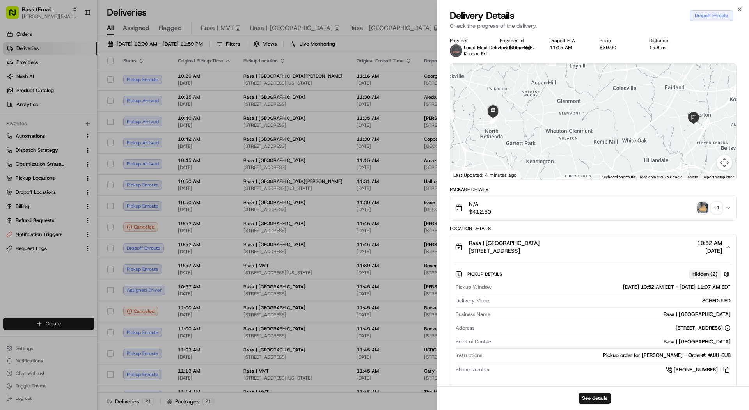
click at [571, 210] on div "N/A $412.50 + 1" at bounding box center [590, 208] width 270 height 16
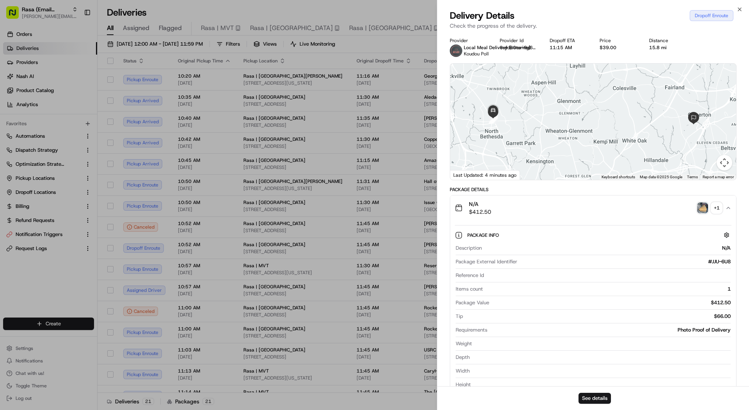
click at [571, 210] on div "N/A $412.50 + 1" at bounding box center [590, 208] width 270 height 16
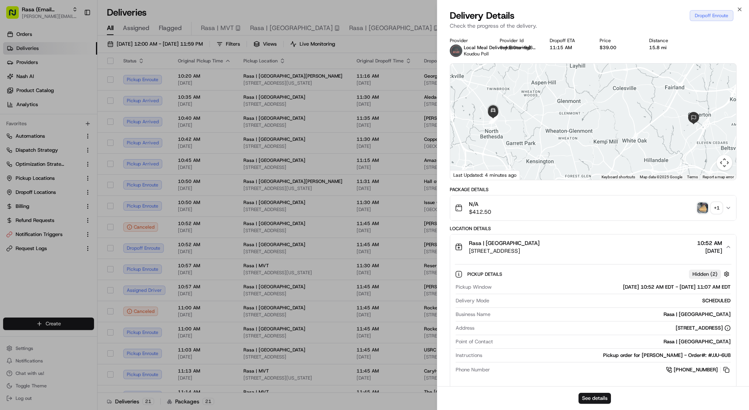
scroll to position [37, 0]
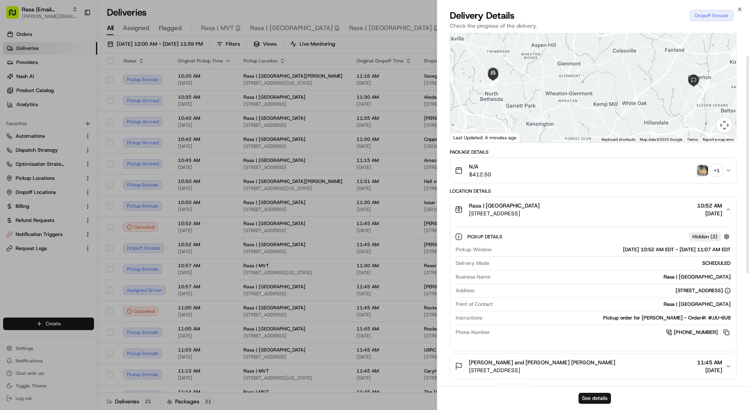
click at [540, 210] on span "[STREET_ADDRESS]" at bounding box center [504, 214] width 71 height 8
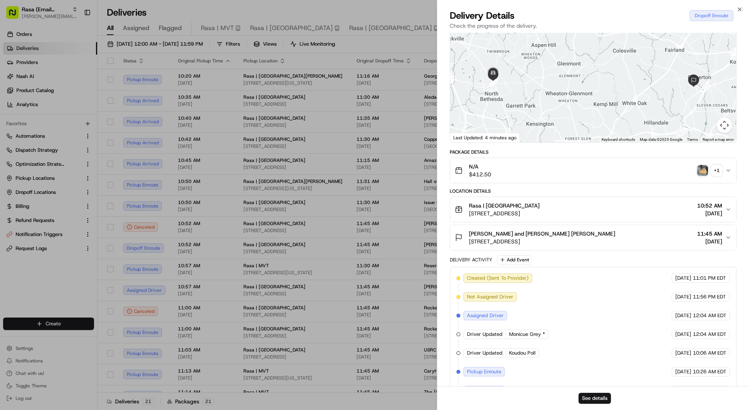
click at [584, 227] on button "[PERSON_NAME] and [PERSON_NAME] [PERSON_NAME] [STREET_ADDRESS] 11:45 AM [DATE]" at bounding box center [593, 237] width 286 height 25
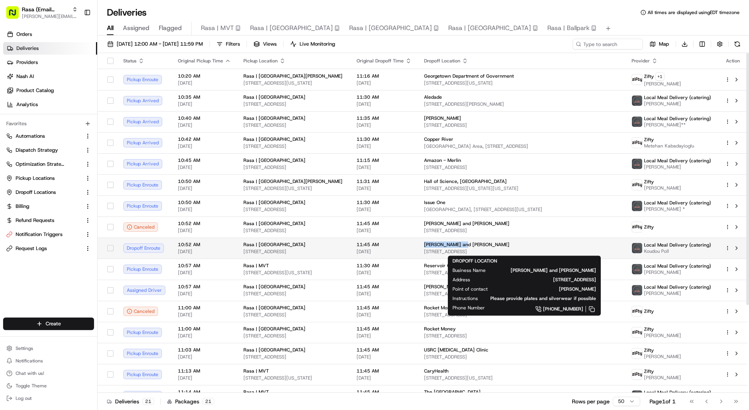
copy span "[PERSON_NAME] and [PERSON_NAME]"
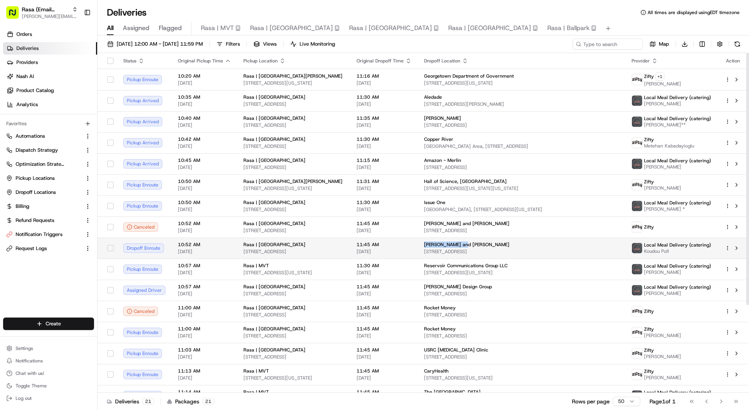
drag, startPoint x: 482, startPoint y: 241, endPoint x: 435, endPoint y: 244, distance: 47.0
click at [435, 244] on td "[PERSON_NAME] and [PERSON_NAME] [STREET_ADDRESS]" at bounding box center [522, 248] width 208 height 21
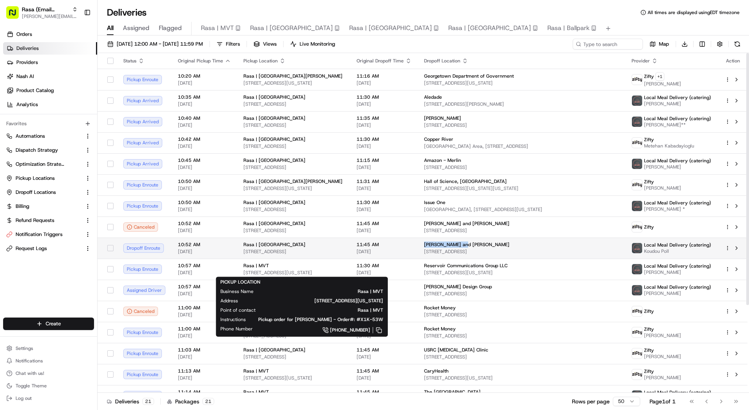
click at [237, 252] on td "[GEOGRAPHIC_DATA] | [GEOGRAPHIC_DATA] [STREET_ADDRESS]" at bounding box center [293, 248] width 113 height 21
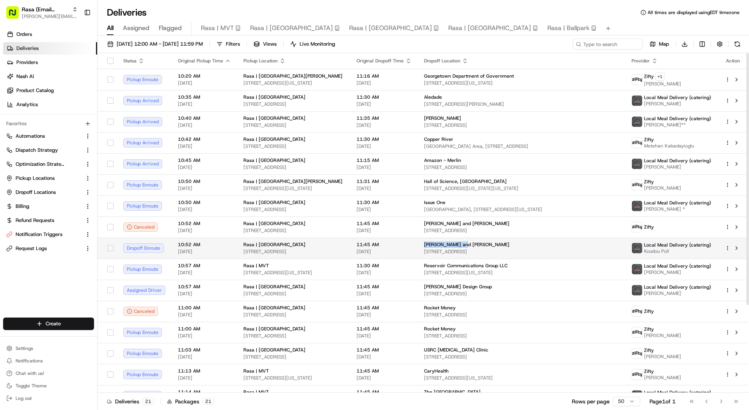
click at [237, 252] on td "[GEOGRAPHIC_DATA] | [GEOGRAPHIC_DATA] [STREET_ADDRESS]" at bounding box center [293, 248] width 113 height 21
click at [323, 250] on span "[STREET_ADDRESS]" at bounding box center [294, 252] width 101 height 6
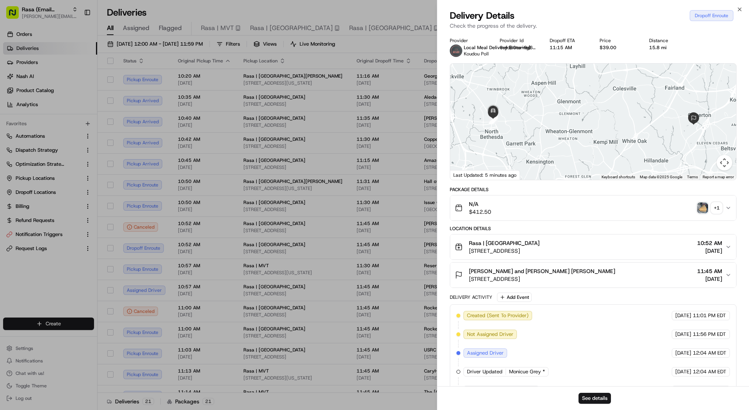
click at [534, 268] on span "[PERSON_NAME] and [PERSON_NAME] [PERSON_NAME]" at bounding box center [542, 271] width 146 height 8
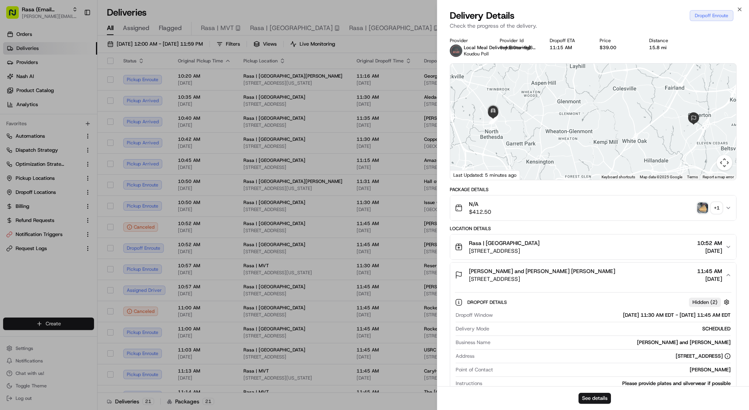
click at [526, 236] on button "[GEOGRAPHIC_DATA] | [GEOGRAPHIC_DATA] [STREET_ADDRESS] 10:52 AM [DATE]" at bounding box center [593, 247] width 286 height 25
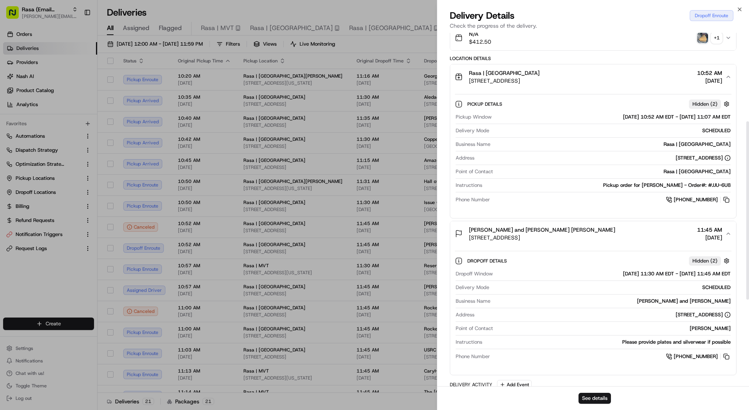
scroll to position [177, 0]
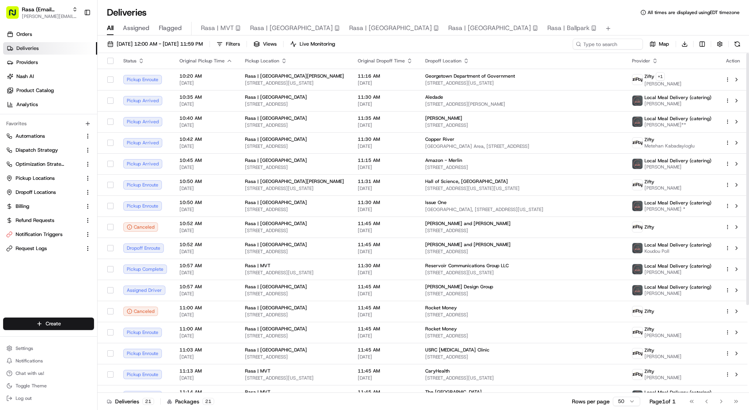
click at [208, 88] on td "10:20 AM [DATE]" at bounding box center [206, 79] width 66 height 21
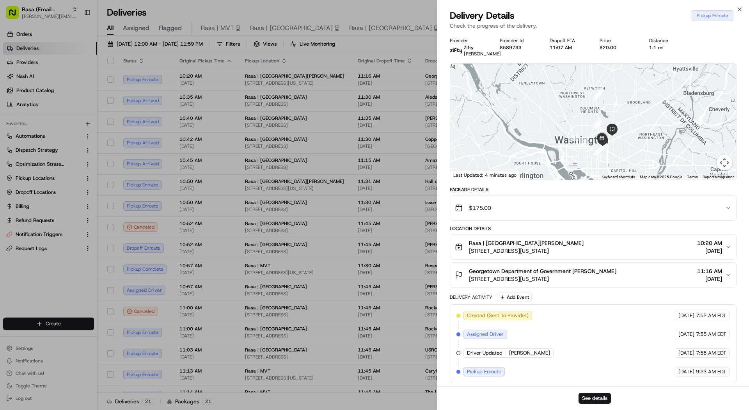
click at [619, 152] on div at bounding box center [593, 122] width 286 height 116
click at [621, 153] on div at bounding box center [593, 122] width 286 height 116
click at [620, 153] on div at bounding box center [593, 122] width 286 height 116
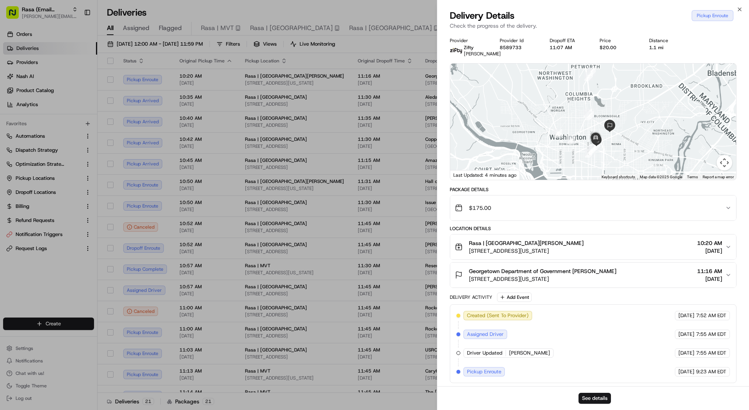
click at [620, 153] on div at bounding box center [593, 122] width 286 height 116
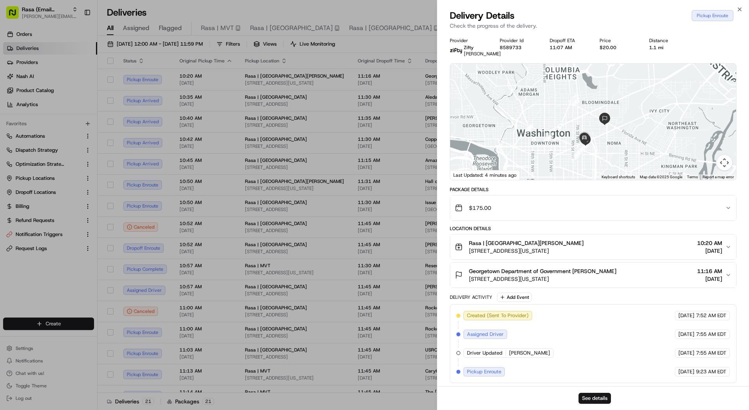
click at [620, 153] on div at bounding box center [593, 122] width 286 height 116
click at [594, 157] on div at bounding box center [593, 122] width 286 height 116
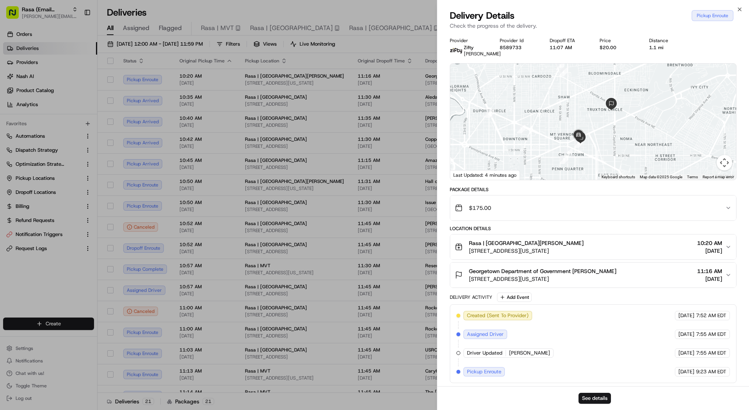
click at [594, 157] on div at bounding box center [593, 122] width 286 height 116
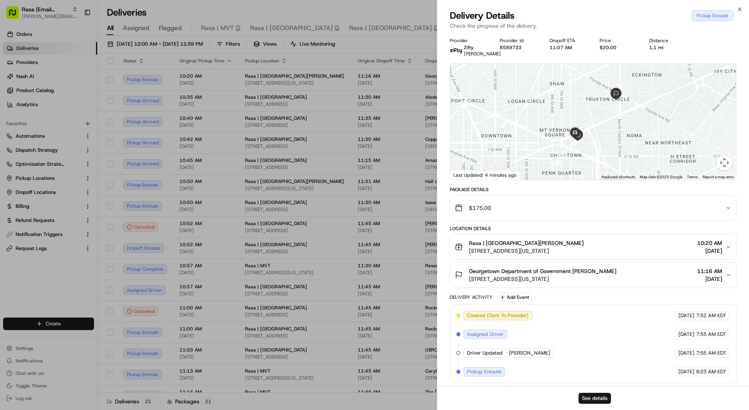
click at [594, 157] on div at bounding box center [593, 122] width 286 height 116
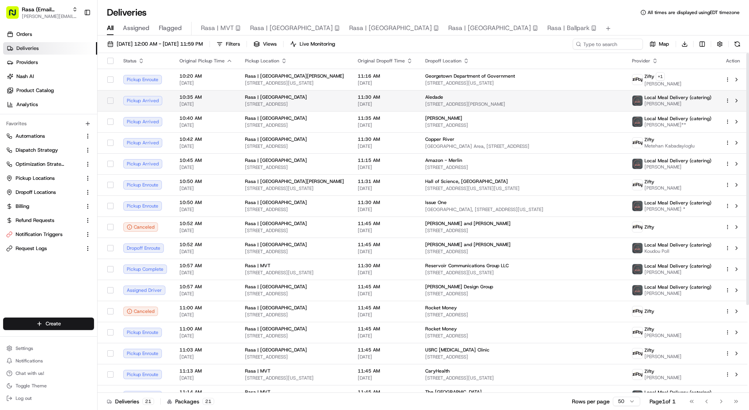
click at [246, 101] on span "[STREET_ADDRESS]" at bounding box center [295, 104] width 100 height 6
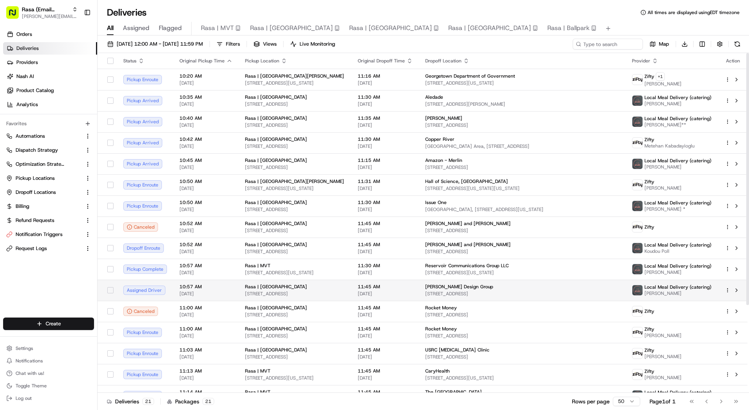
click at [192, 288] on span "10:57 AM" at bounding box center [206, 287] width 53 height 6
copy span "[PERSON_NAME] Design Group"
drag, startPoint x: 490, startPoint y: 286, endPoint x: 435, endPoint y: 285, distance: 55.0
click at [435, 285] on td "[PERSON_NAME] Design Group [STREET_ADDRESS]" at bounding box center [522, 290] width 207 height 21
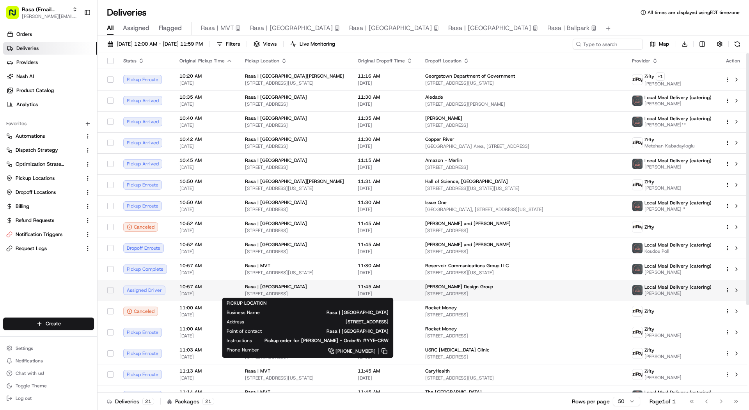
click at [345, 295] on span "[STREET_ADDRESS]" at bounding box center [295, 294] width 100 height 6
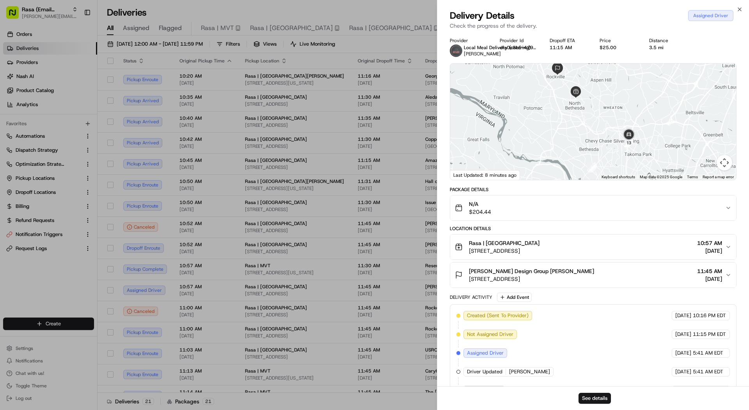
click at [630, 124] on div at bounding box center [593, 122] width 286 height 116
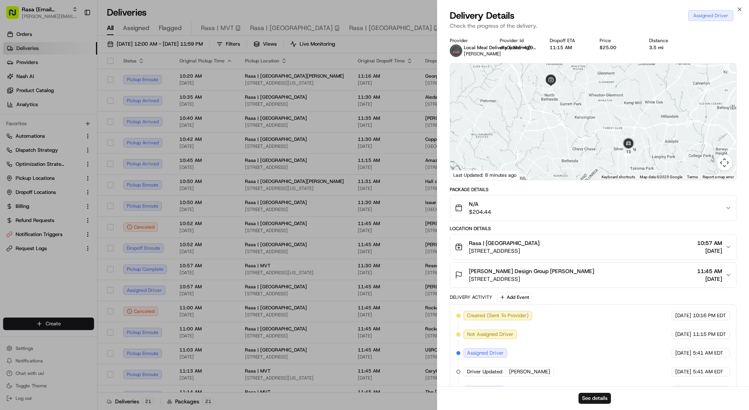
click at [630, 124] on div at bounding box center [593, 122] width 286 height 116
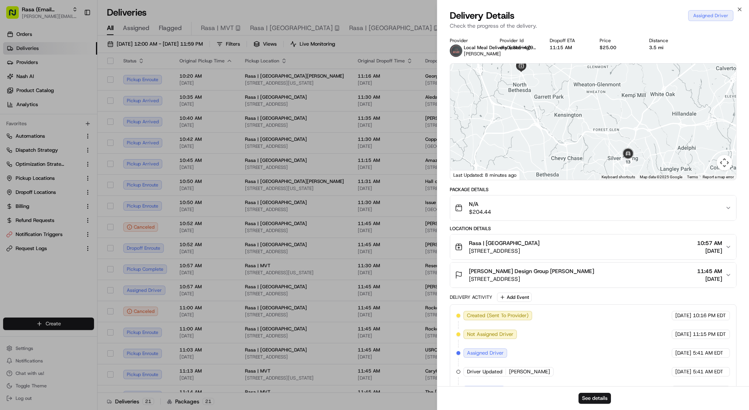
click at [630, 124] on div at bounding box center [593, 122] width 286 height 116
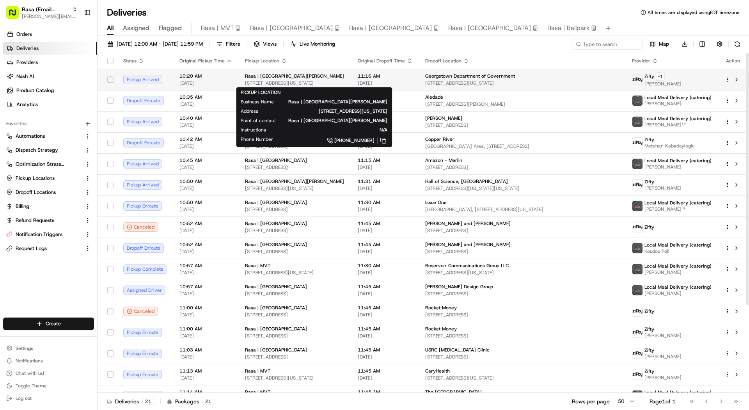
click at [281, 82] on span "[STREET_ADDRESS][US_STATE]" at bounding box center [295, 83] width 100 height 6
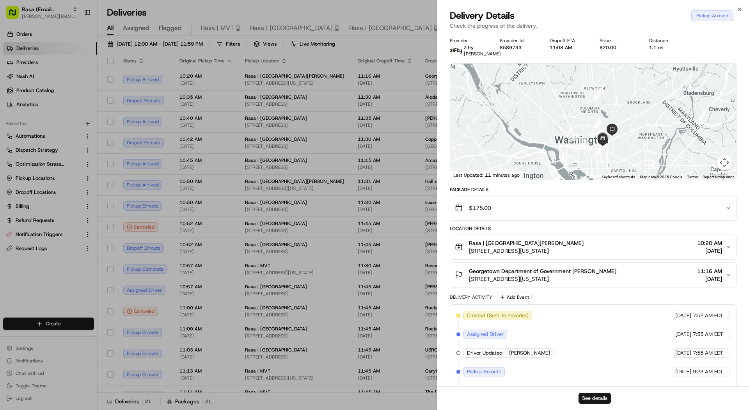
click at [566, 283] on span "[STREET_ADDRESS][US_STATE]" at bounding box center [543, 279] width 148 height 8
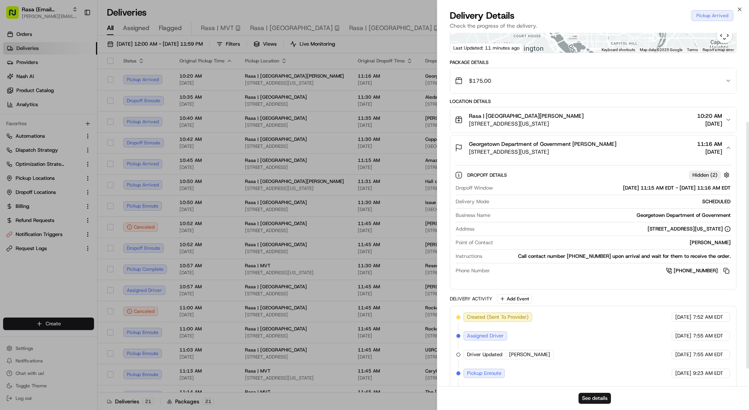
scroll to position [152, 0]
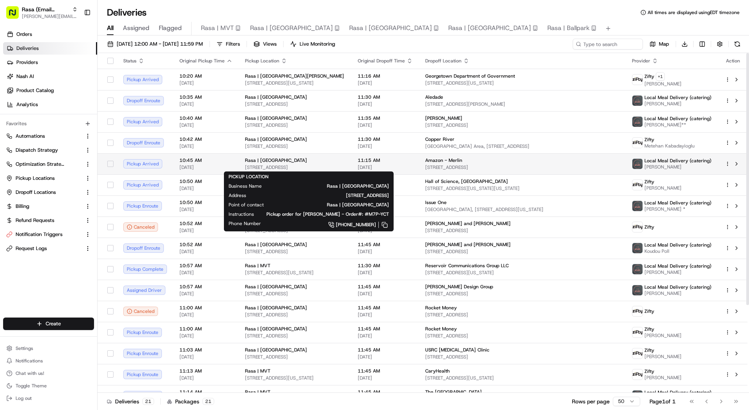
click at [266, 165] on span "[STREET_ADDRESS]" at bounding box center [295, 167] width 100 height 6
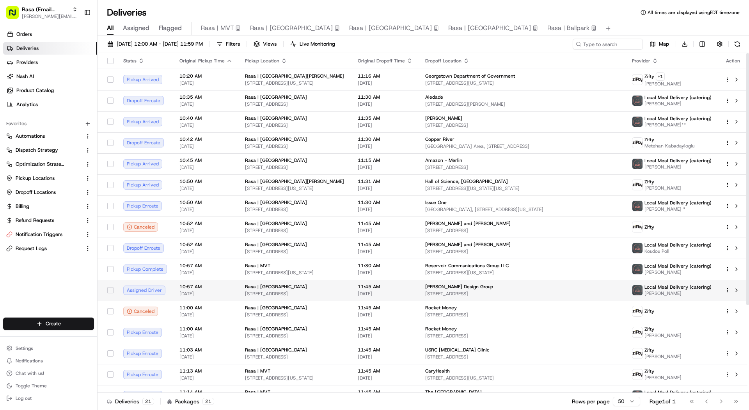
click at [247, 284] on span "Rasa | [GEOGRAPHIC_DATA]" at bounding box center [276, 287] width 62 height 6
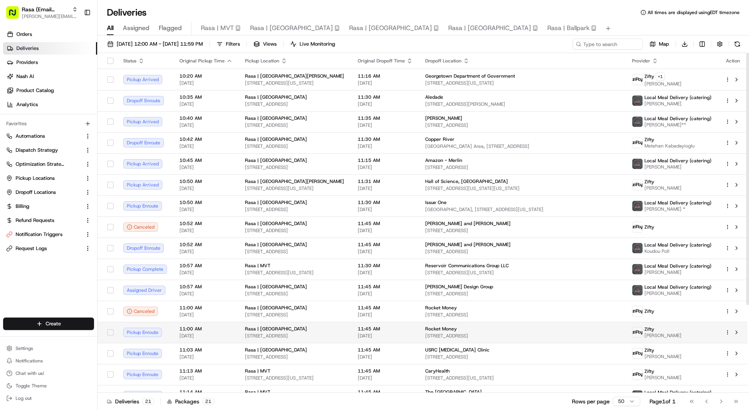
click at [245, 335] on span "[STREET_ADDRESS]" at bounding box center [295, 336] width 100 height 6
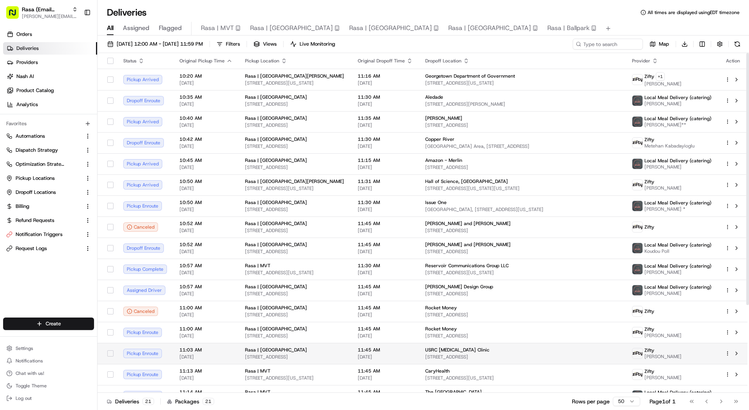
click at [245, 357] on span "[STREET_ADDRESS]" at bounding box center [295, 357] width 100 height 6
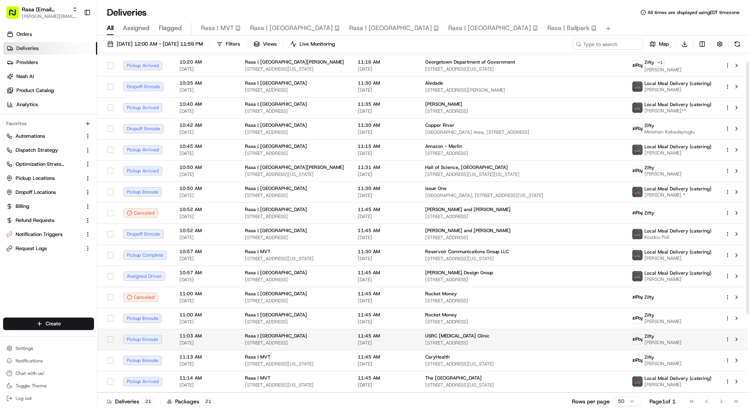
scroll to position [26, 0]
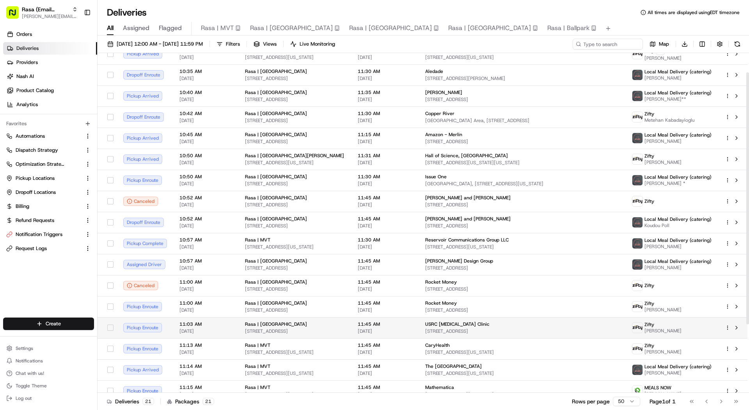
click at [244, 356] on td "Rasa | MVT [STREET_ADDRESS][US_STATE]" at bounding box center [295, 348] width 113 height 21
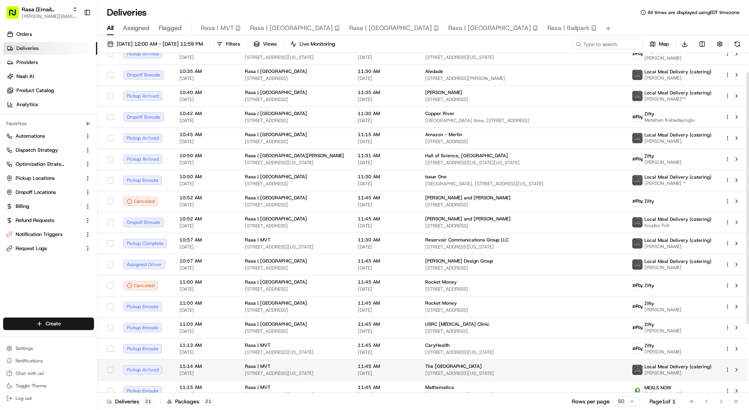
click at [245, 372] on span "[STREET_ADDRESS][US_STATE]" at bounding box center [295, 373] width 100 height 6
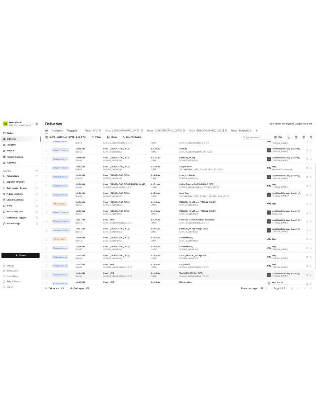
scroll to position [81, 0]
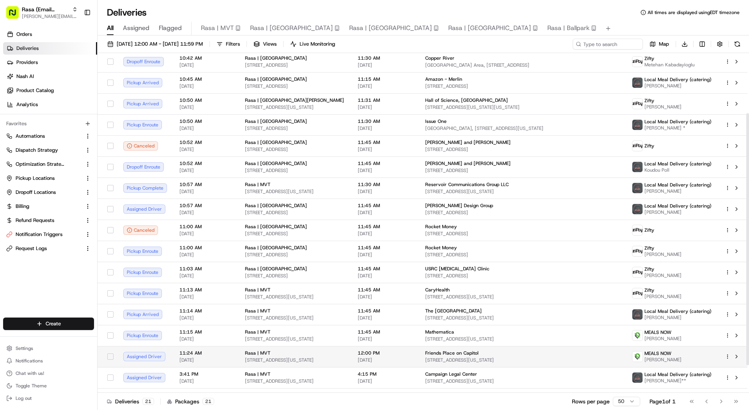
click at [235, 363] on td "11:24 AM [DATE]" at bounding box center [206, 356] width 66 height 21
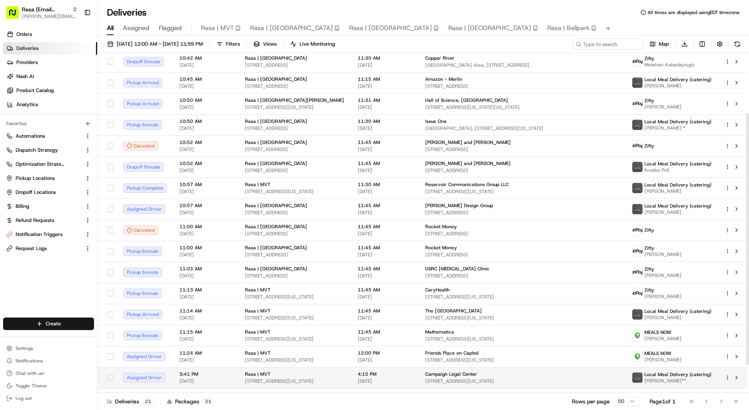
click at [239, 377] on td "Rasa | MVT [STREET_ADDRESS][US_STATE]" at bounding box center [295, 377] width 113 height 21
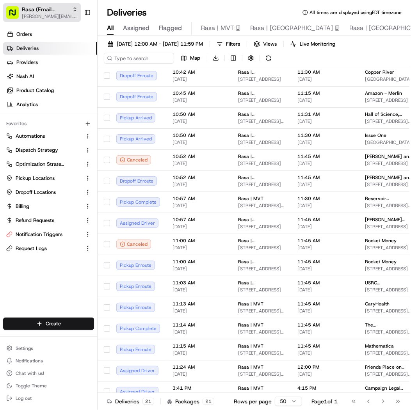
click at [48, 4] on button "Rasa (Email Parsing) [PERSON_NAME][EMAIL_ADDRESS][DOMAIN_NAME]" at bounding box center [42, 12] width 78 height 19
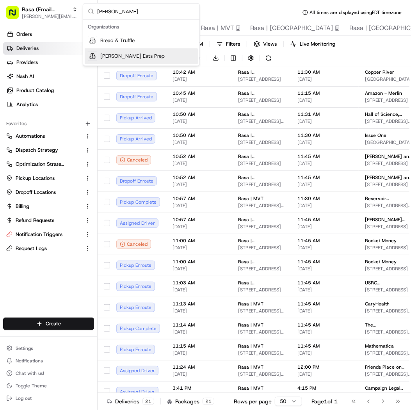
type input "[PERSON_NAME]"
click at [147, 53] on div "[PERSON_NAME] Eats Prep" at bounding box center [141, 56] width 113 height 16
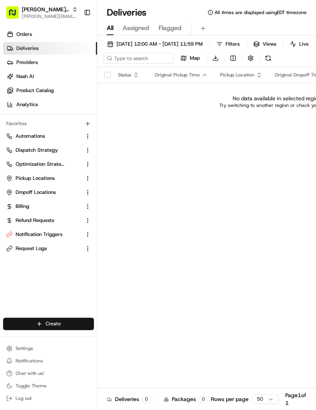
click at [62, 323] on html "[PERSON_NAME] Eats Prep [PERSON_NAME][EMAIL_ADDRESS][DOMAIN_NAME] Toggle Sideba…" at bounding box center [158, 205] width 316 height 410
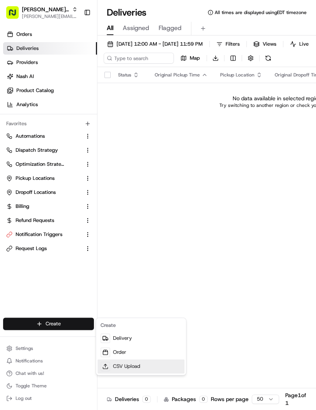
click at [148, 368] on link "CSV Upload" at bounding box center [141, 366] width 87 height 14
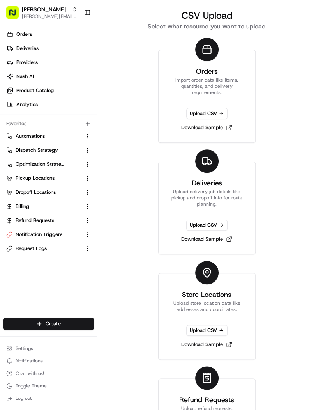
scroll to position [48, 0]
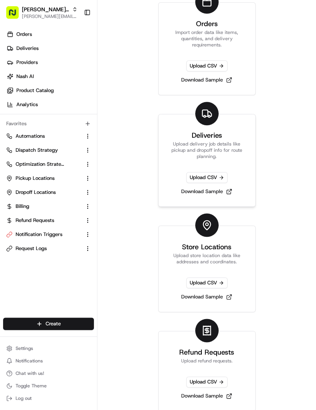
click at [209, 198] on link "Deliveries Upload delivery job details like pickup and dropoff info for route p…" at bounding box center [207, 160] width 98 height 93
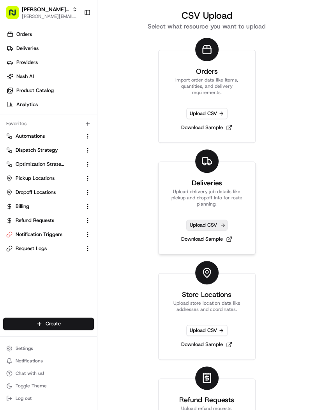
click at [210, 226] on span "Upload CSV" at bounding box center [207, 225] width 41 height 11
click at [219, 238] on link "Download Sample" at bounding box center [206, 239] width 57 height 11
click at [42, 321] on html "[PERSON_NAME] Eats Prep [PERSON_NAME][EMAIL_ADDRESS][DOMAIN_NAME] Toggle Sideba…" at bounding box center [158, 205] width 316 height 410
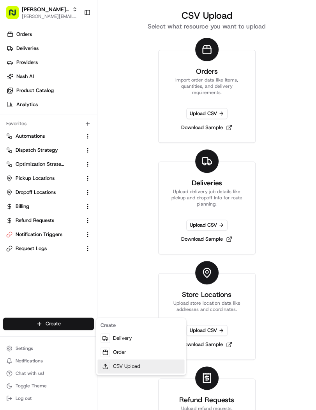
click at [126, 365] on link "CSV Upload" at bounding box center [141, 366] width 87 height 14
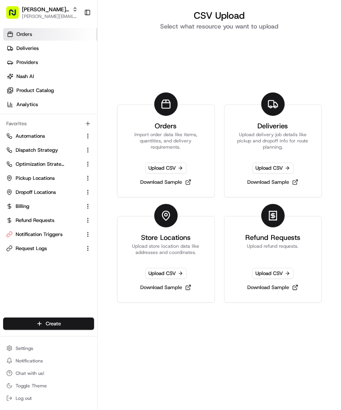
click at [25, 31] on span "Orders" at bounding box center [24, 34] width 16 height 7
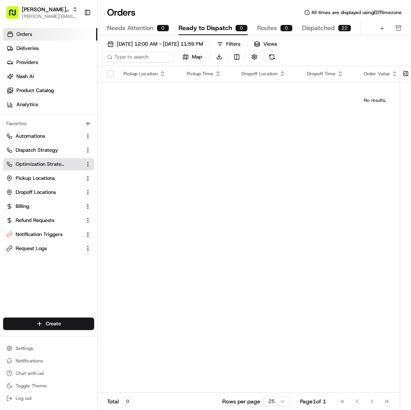
click at [26, 159] on button "Optimization Strategy" at bounding box center [48, 164] width 91 height 12
click at [27, 169] on button "Optimization Strategy" at bounding box center [48, 164] width 91 height 12
click at [32, 162] on span "Optimization Strategy" at bounding box center [40, 164] width 49 height 7
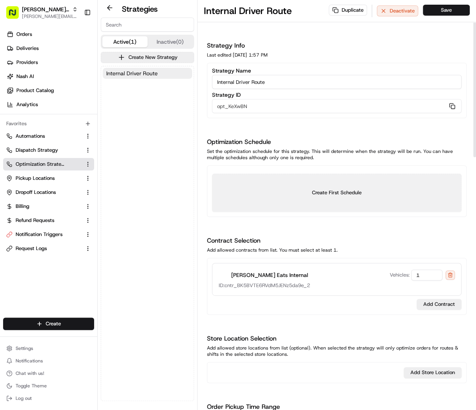
click at [309, 196] on button "Create First Schedule" at bounding box center [336, 193] width 249 height 38
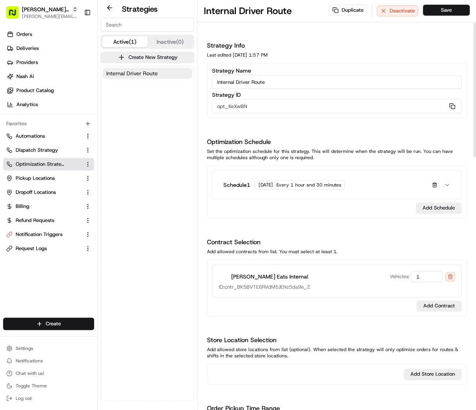
drag, startPoint x: 295, startPoint y: 155, endPoint x: 195, endPoint y: 140, distance: 101.3
click at [195, 140] on div "Strategies Active (1) Inactive (0) Create New Strategy Internal Driver Route In…" at bounding box center [287, 205] width 378 height 410
click at [222, 148] on span "Set the optimization schedule for this strategy. This will determine when the s…" at bounding box center [330, 154] width 246 height 12
click at [209, 139] on h1 "Optimization Schedule" at bounding box center [337, 141] width 260 height 9
click at [250, 162] on div "Optimization Schedule Set the optimization schedule for this strategy. This wil…" at bounding box center [337, 177] width 260 height 81
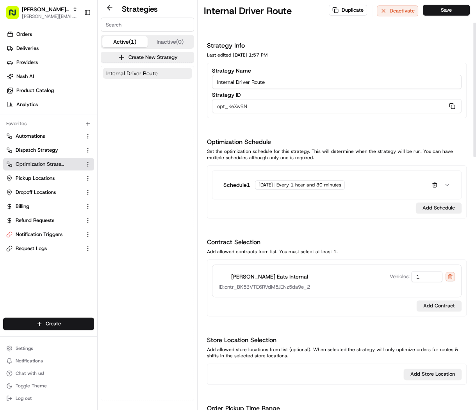
drag, startPoint x: 307, startPoint y: 157, endPoint x: 202, endPoint y: 146, distance: 105.5
drag, startPoint x: 202, startPoint y: 146, endPoint x: 354, endPoint y: 149, distance: 152.2
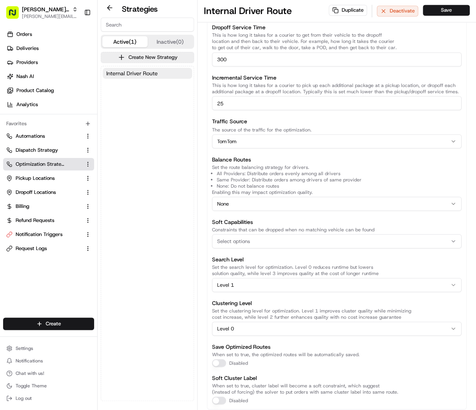
scroll to position [660, 0]
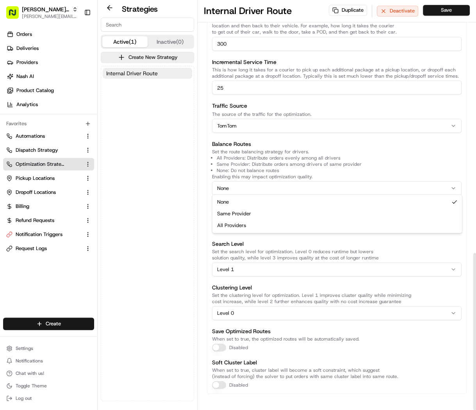
click at [260, 187] on html "[PERSON_NAME] Eats Prep [PERSON_NAME][EMAIL_ADDRESS][DOMAIN_NAME] Toggle Sideba…" at bounding box center [238, 205] width 476 height 410
click at [349, 223] on div "Select options" at bounding box center [336, 225] width 245 height 7
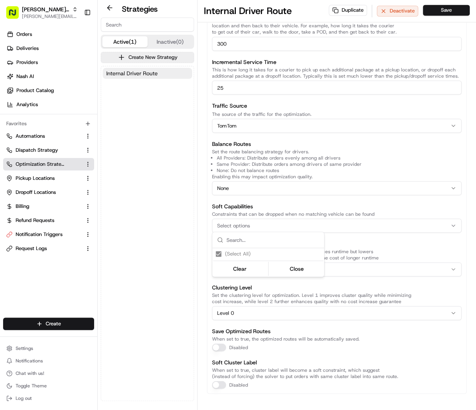
click at [164, 201] on html "[PERSON_NAME] Eats Prep [PERSON_NAME][EMAIL_ADDRESS][DOMAIN_NAME] Toggle Sideba…" at bounding box center [238, 205] width 476 height 410
click at [65, 325] on html "[PERSON_NAME] Eats Prep [PERSON_NAME][EMAIL_ADDRESS][DOMAIN_NAME] Toggle Sideba…" at bounding box center [238, 205] width 476 height 410
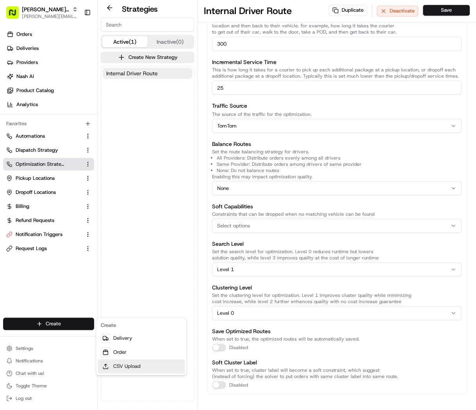
click at [138, 366] on link "CSV Upload" at bounding box center [141, 366] width 87 height 14
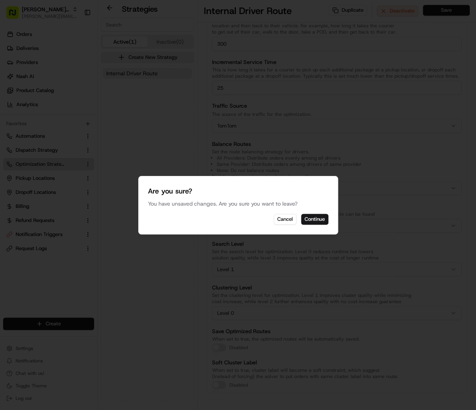
click at [312, 226] on div "Are you sure? You have unsaved changes. Are you sure you want to leave? Cancel …" at bounding box center [238, 205] width 200 height 59
click at [312, 214] on button "Continue" at bounding box center [314, 219] width 27 height 11
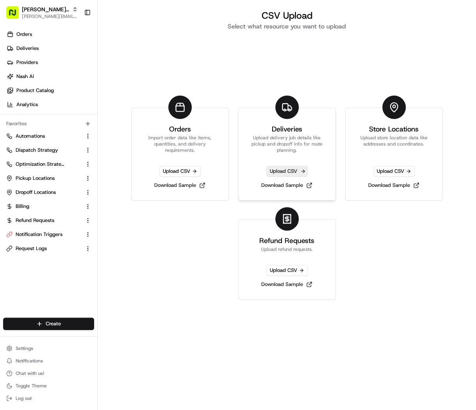
click at [290, 175] on span "Upload CSV" at bounding box center [286, 171] width 41 height 11
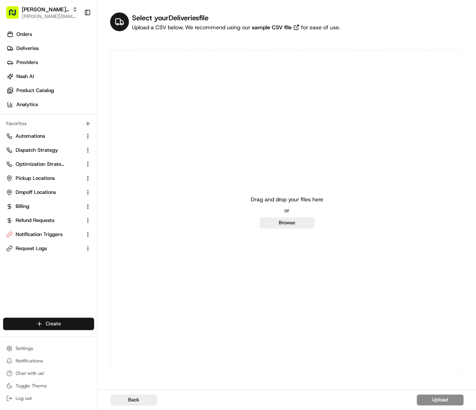
click at [32, 323] on html "[PERSON_NAME] Eats Prep [PERSON_NAME][EMAIL_ADDRESS][DOMAIN_NAME] Toggle Sideba…" at bounding box center [238, 205] width 476 height 410
click at [149, 369] on link "CSV Upload" at bounding box center [141, 366] width 87 height 14
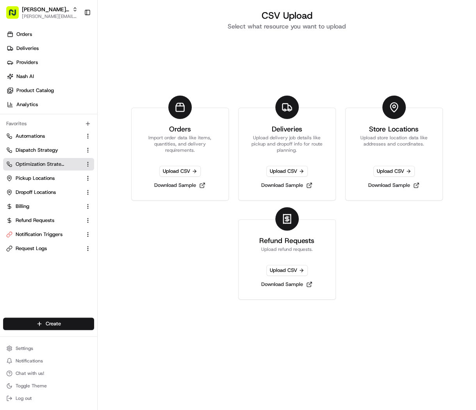
click at [48, 164] on span "Optimization Strategy" at bounding box center [40, 164] width 49 height 7
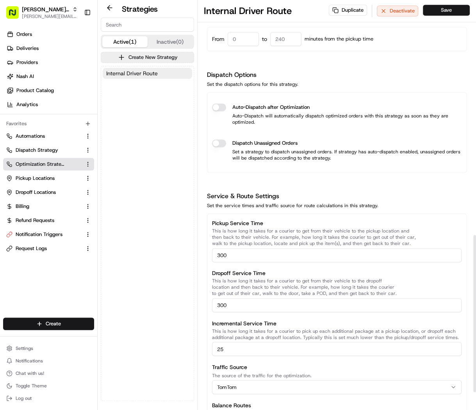
scroll to position [659, 0]
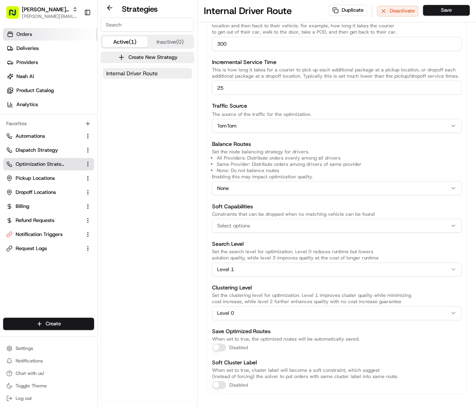
click at [34, 36] on link "Orders" at bounding box center [50, 34] width 94 height 12
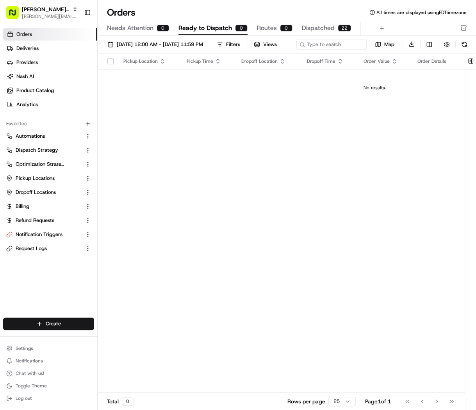
click at [316, 29] on span "Dispatched" at bounding box center [318, 27] width 33 height 9
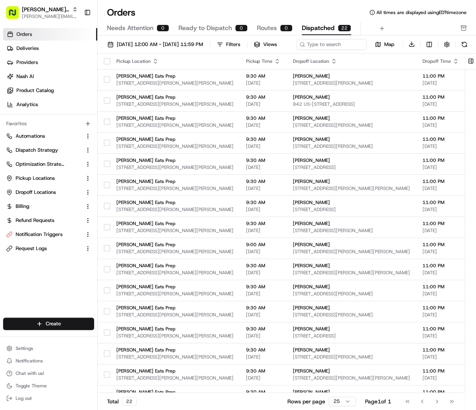
click at [107, 64] on button "button" at bounding box center [107, 61] width 6 height 6
